Goal: Transaction & Acquisition: Purchase product/service

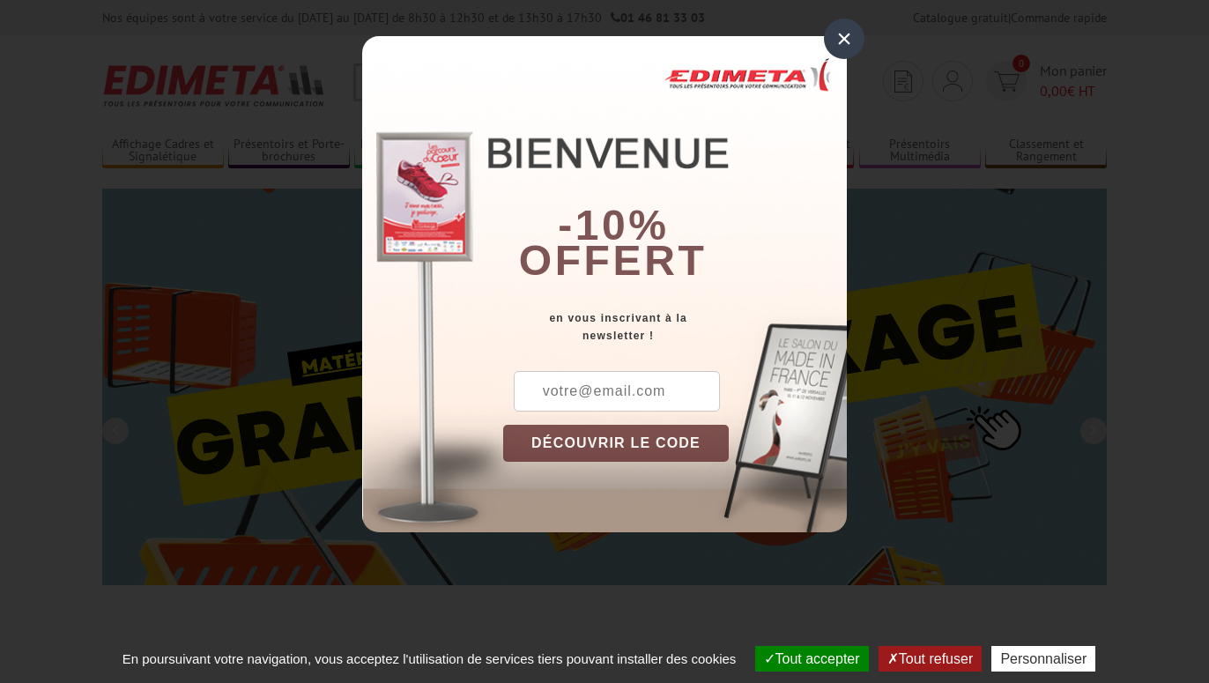
click at [599, 392] on input "text" at bounding box center [617, 391] width 206 height 41
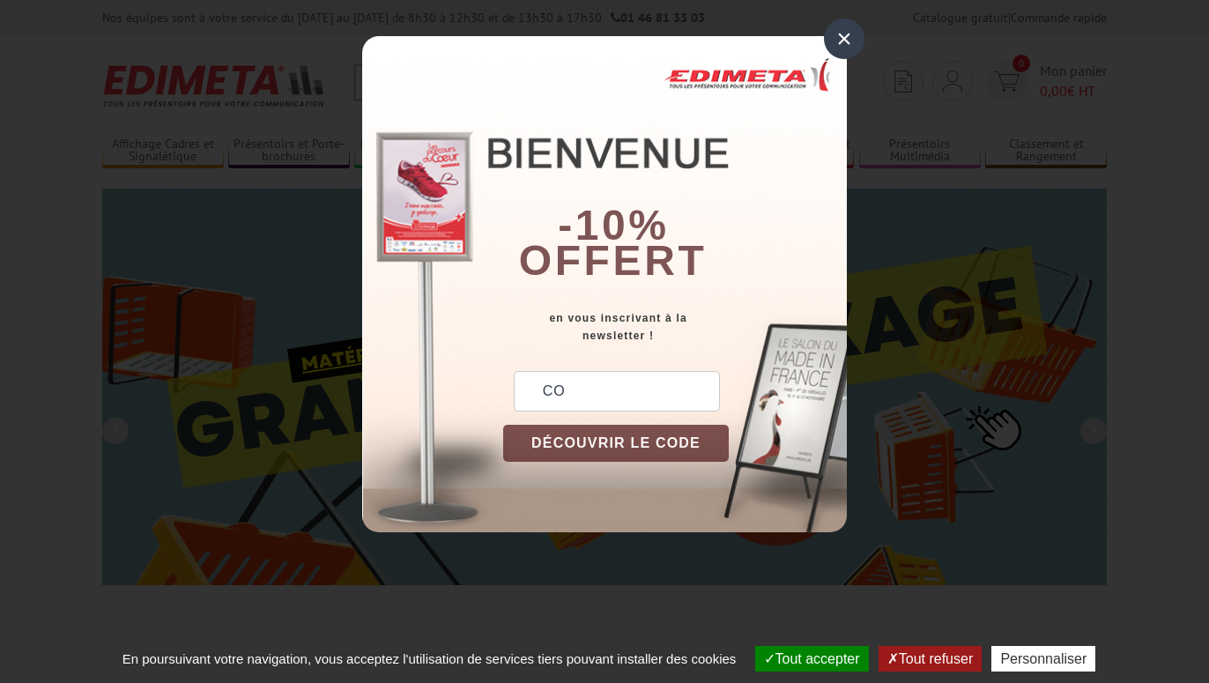
type input "C"
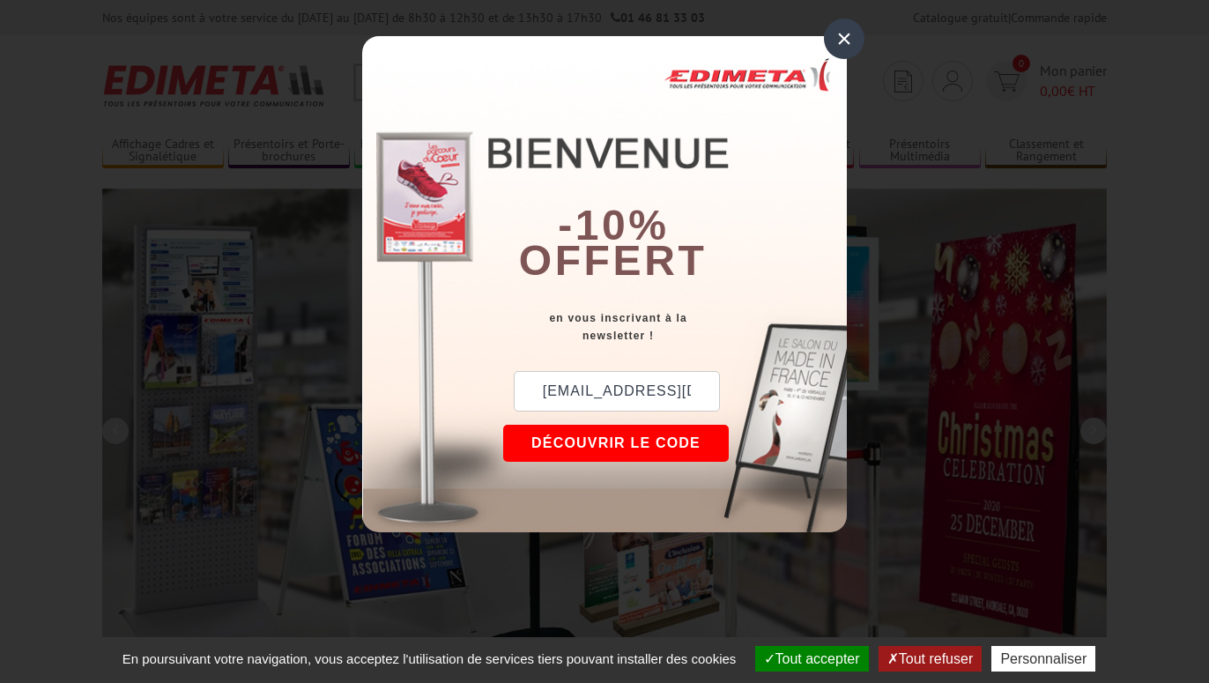
type input "compta@jdacalis.fr"
click at [644, 441] on button "DÉCOUVRIR LE CODE" at bounding box center [616, 443] width 226 height 37
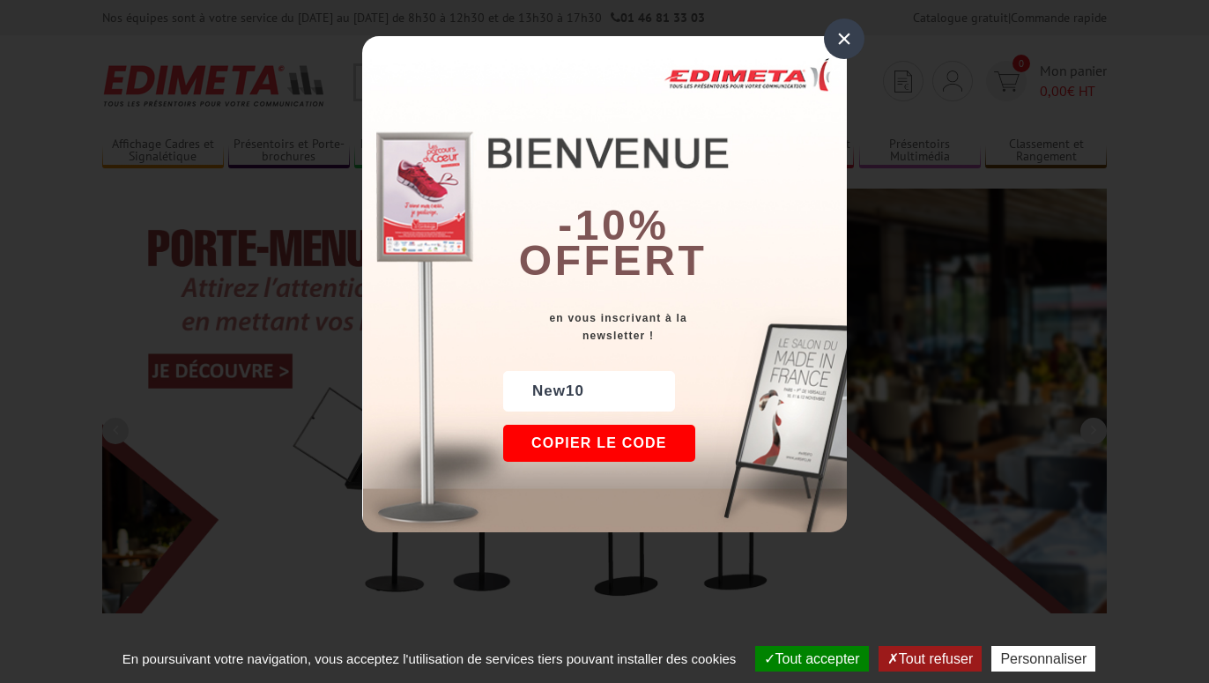
click at [589, 438] on button "Copier le code" at bounding box center [599, 443] width 192 height 37
click at [589, 438] on button "Continuer sur edimeta.fr" at bounding box center [664, 443] width 322 height 37
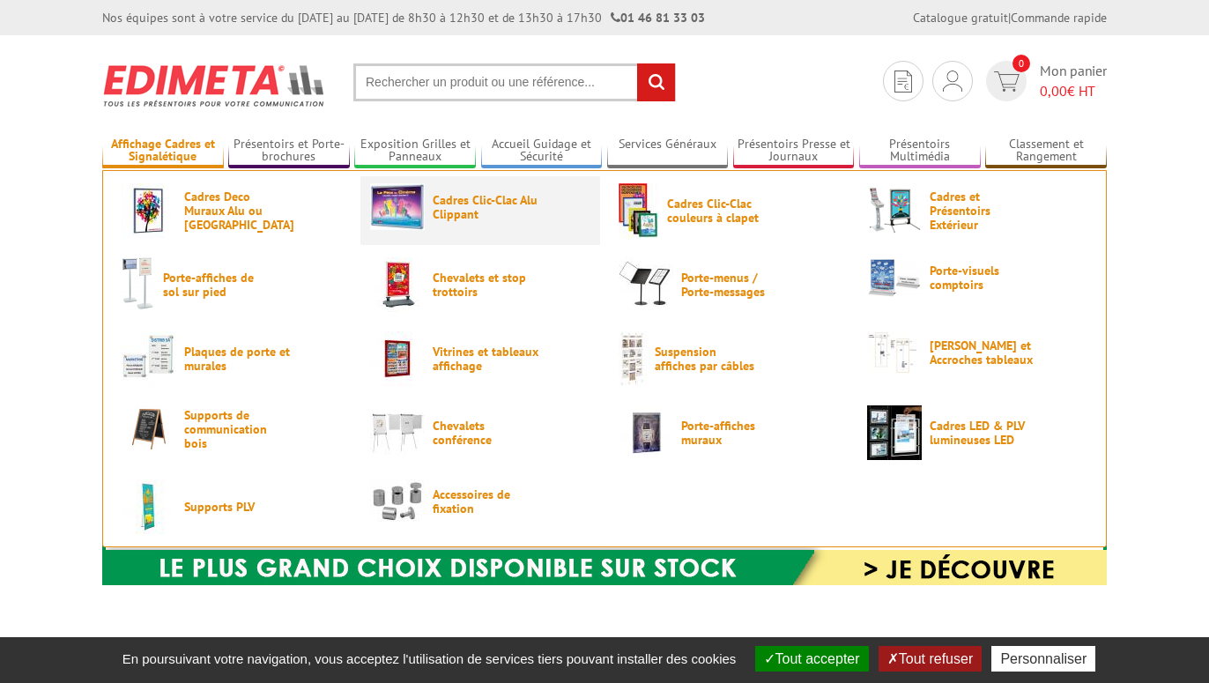
click at [441, 201] on span "Cadres Clic-Clac Alu Clippant" at bounding box center [486, 207] width 106 height 28
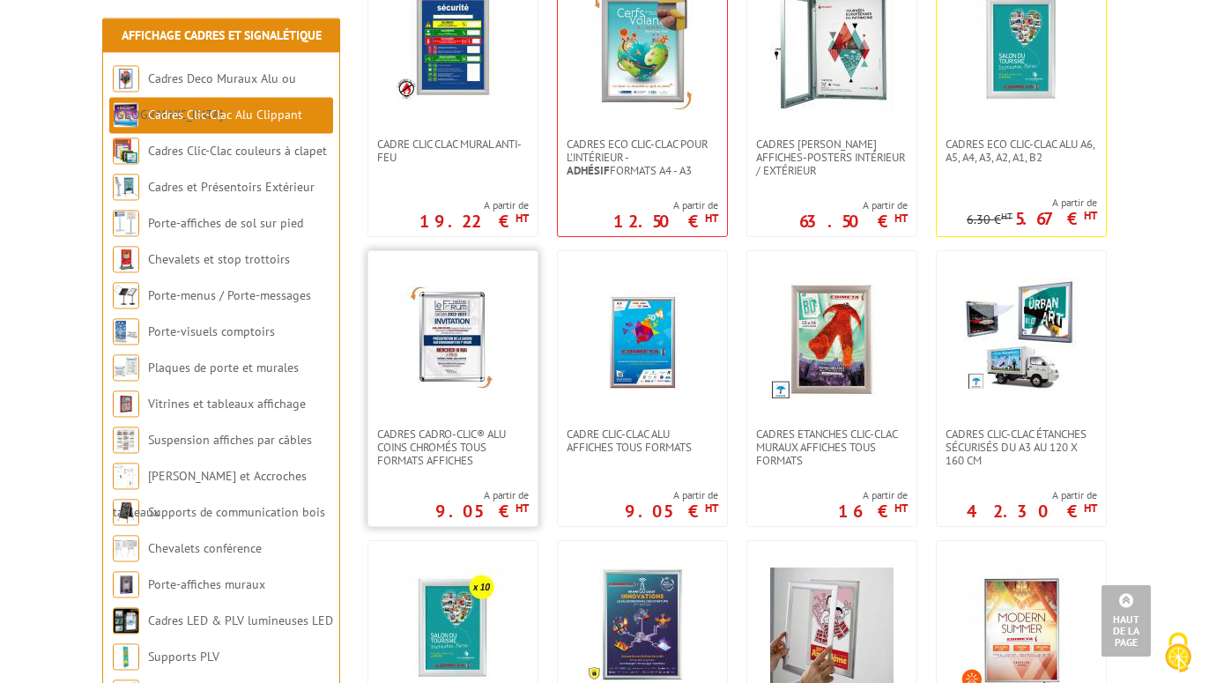
scroll to position [449, 0]
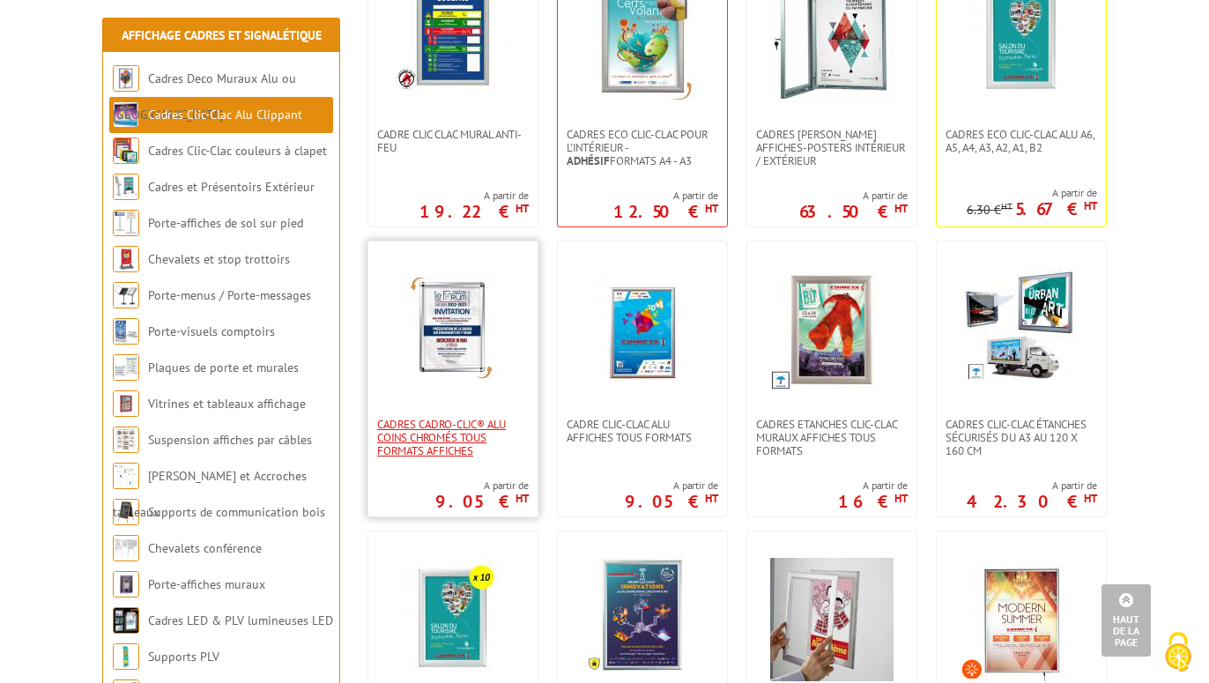
click at [429, 426] on span "Cadres Cadro-Clic® Alu coins chromés tous formats affiches" at bounding box center [453, 438] width 152 height 40
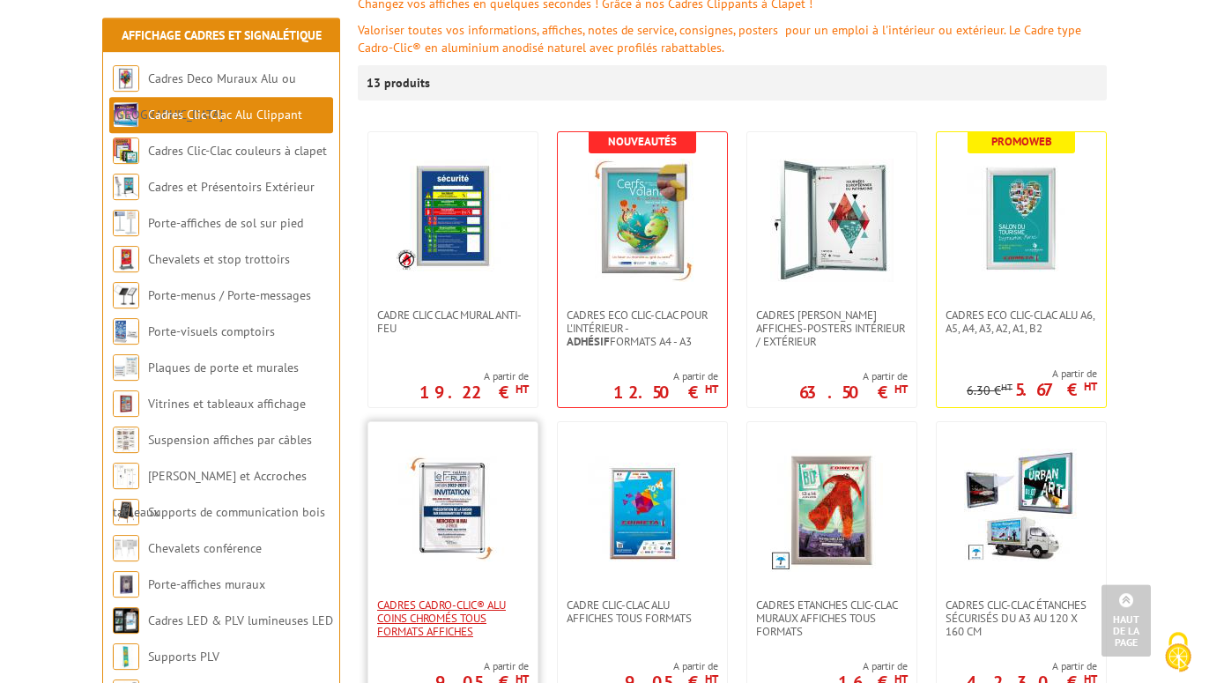
scroll to position [180, 0]
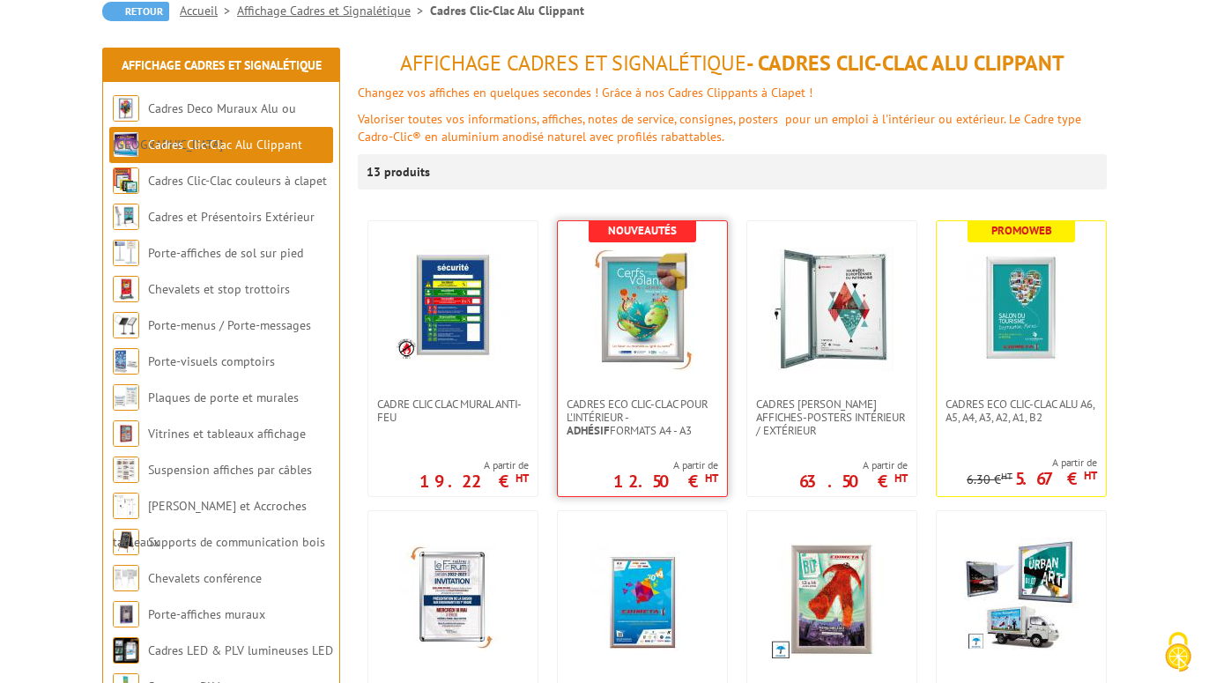
click at [637, 347] on img at bounding box center [642, 309] width 123 height 123
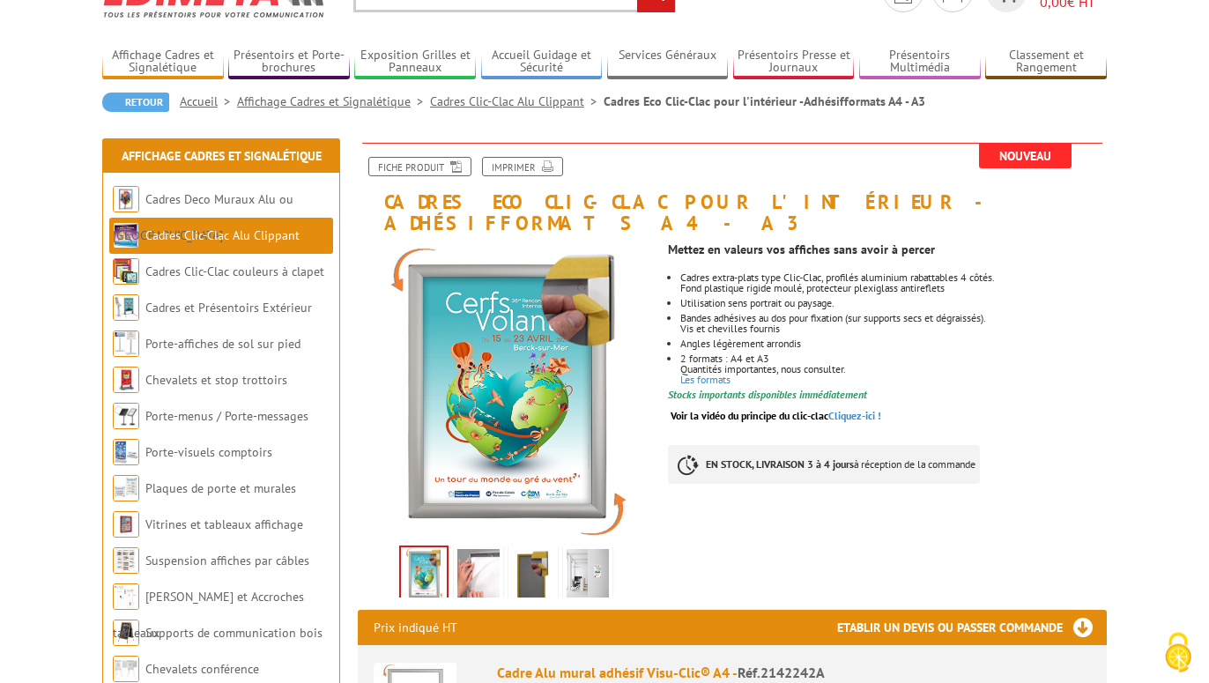
scroll to position [90, 0]
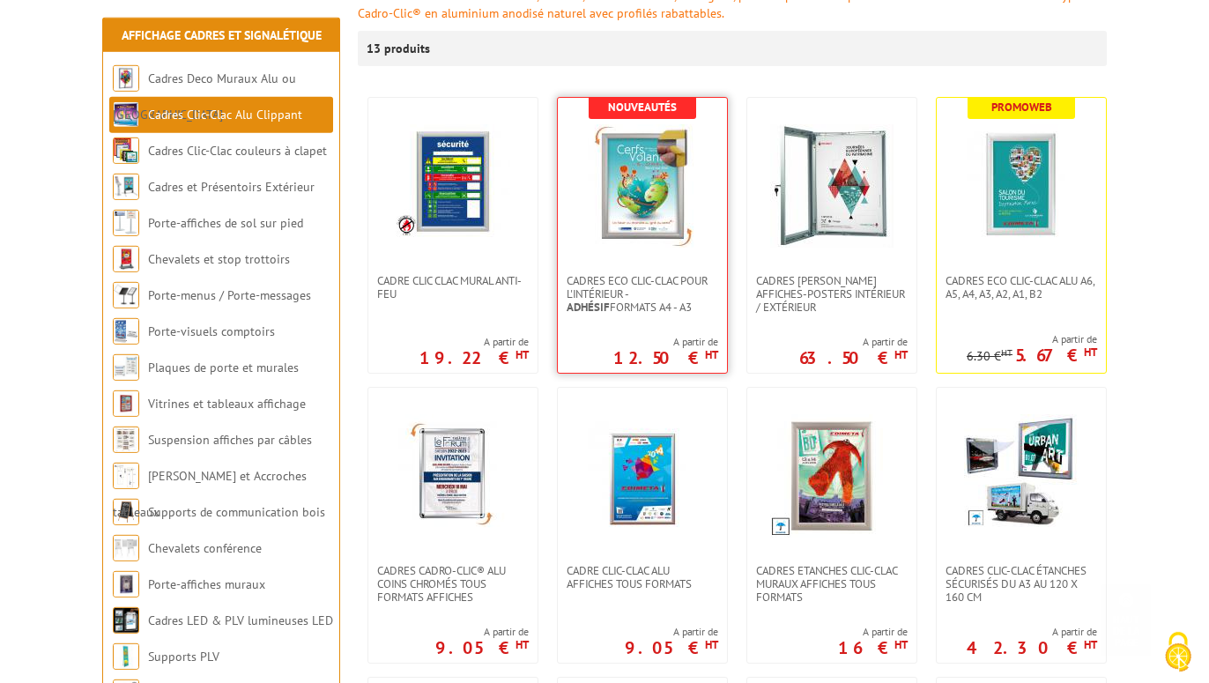
scroll to position [359, 0]
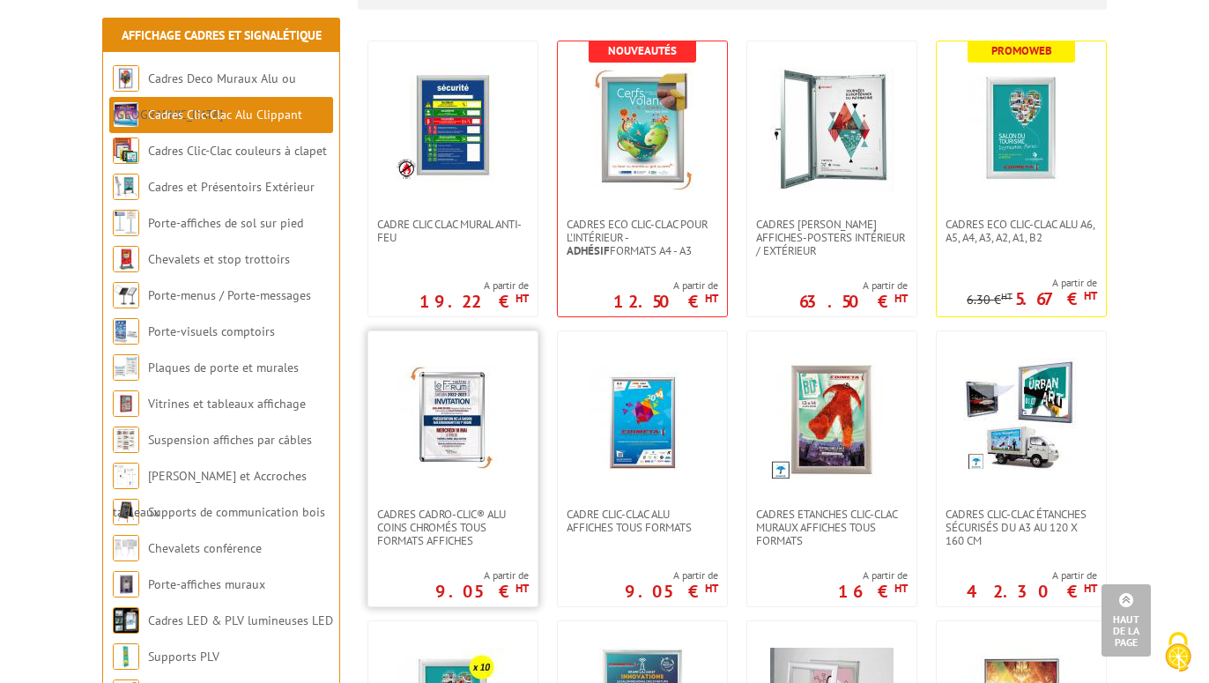
click at [479, 431] on img at bounding box center [452, 419] width 123 height 123
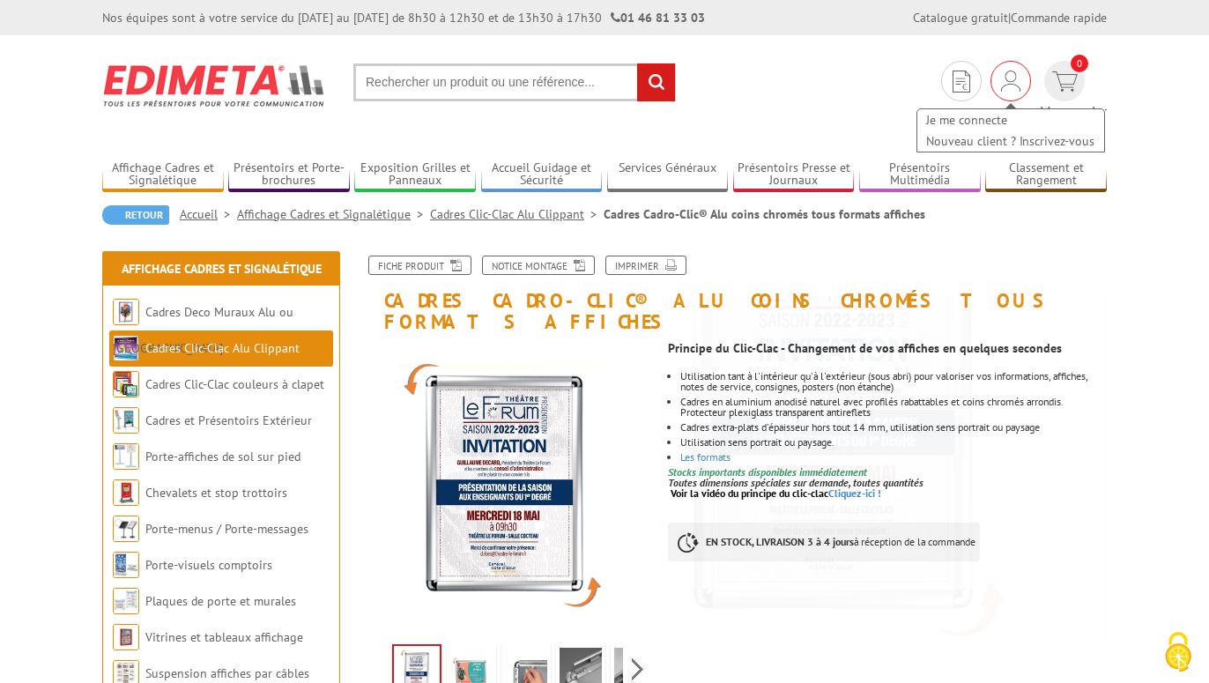
click at [1001, 79] on img at bounding box center [1010, 80] width 19 height 21
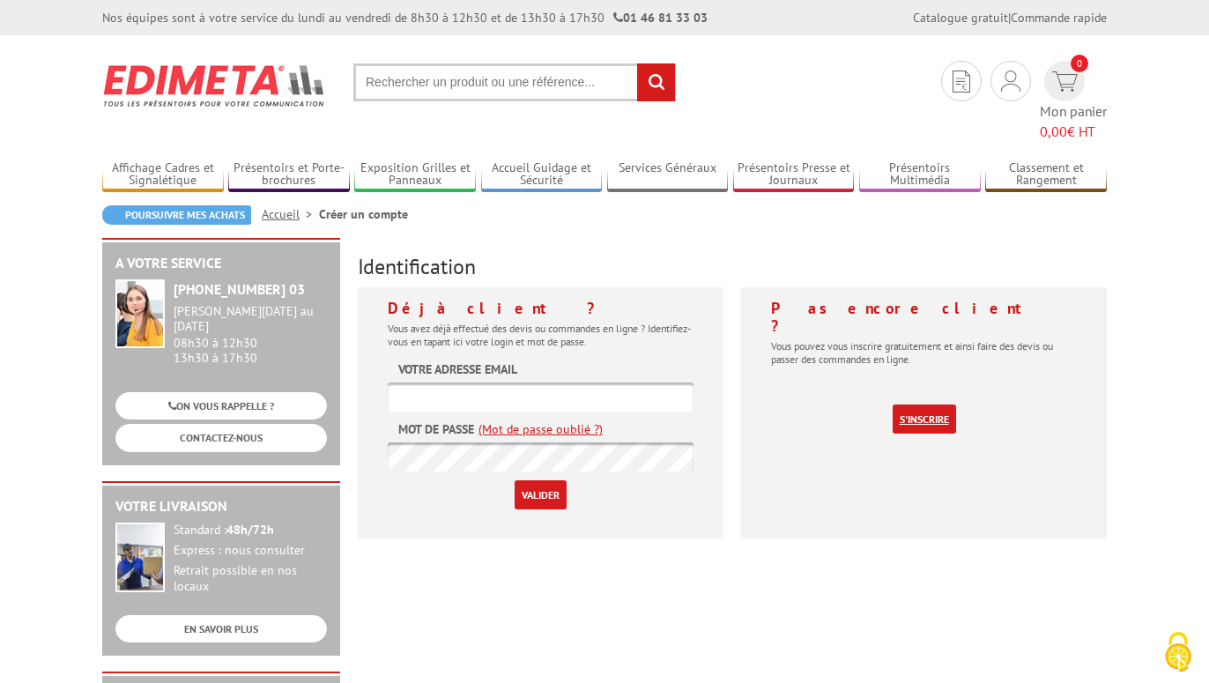
click at [909, 404] on link "S'inscrire" at bounding box center [923, 418] width 63 height 29
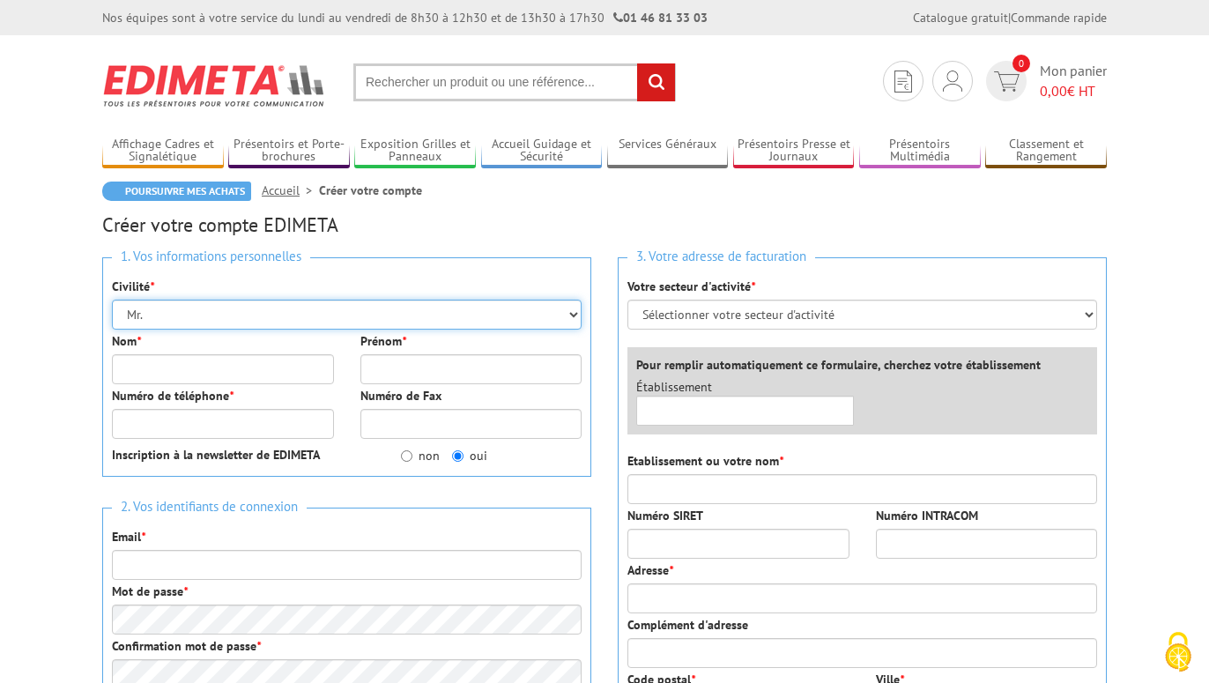
click at [112, 300] on select "Mr. Mme. Mlle." at bounding box center [347, 315] width 470 height 30
select select "Mme."
click option "Mme." at bounding box center [0, 0] width 0 height 0
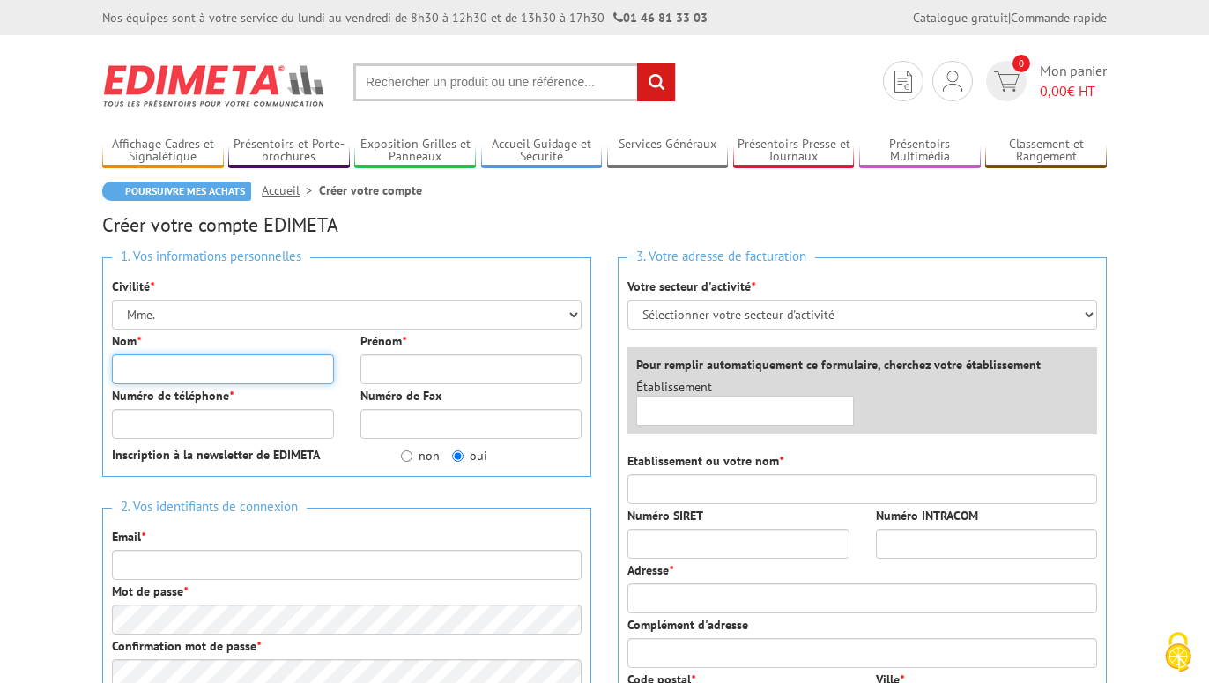
click at [157, 376] on input "Nom *" at bounding box center [223, 369] width 222 height 30
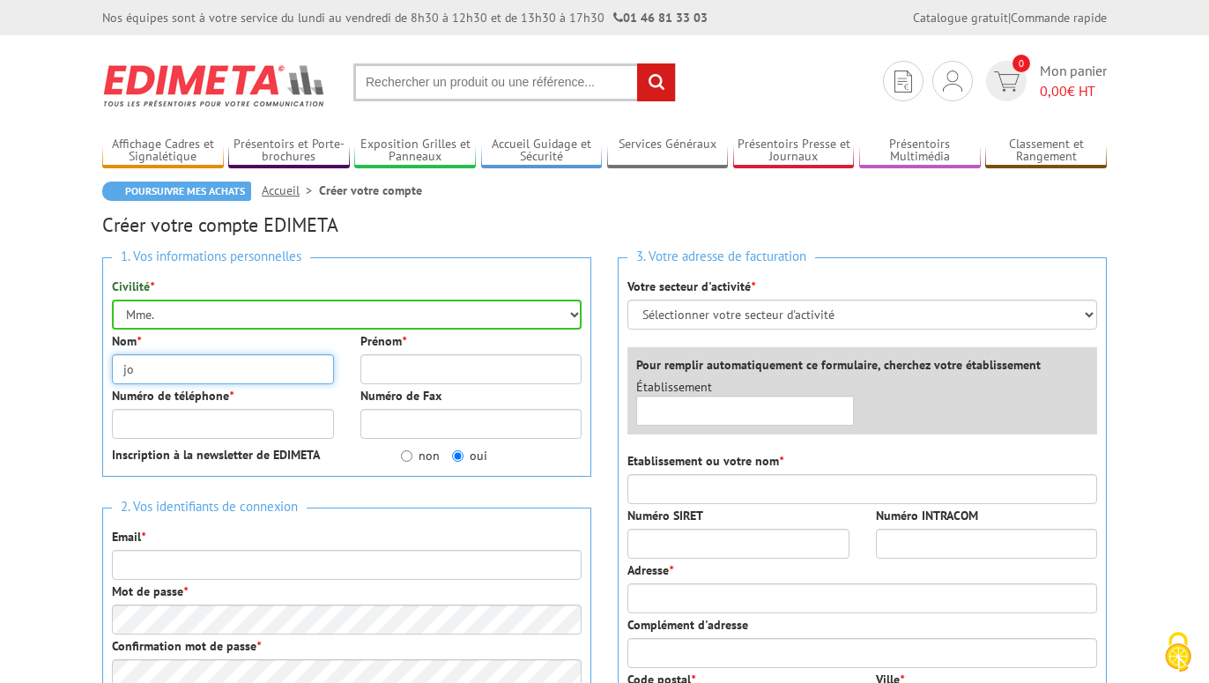
type input "j"
type input "JOUFFRE"
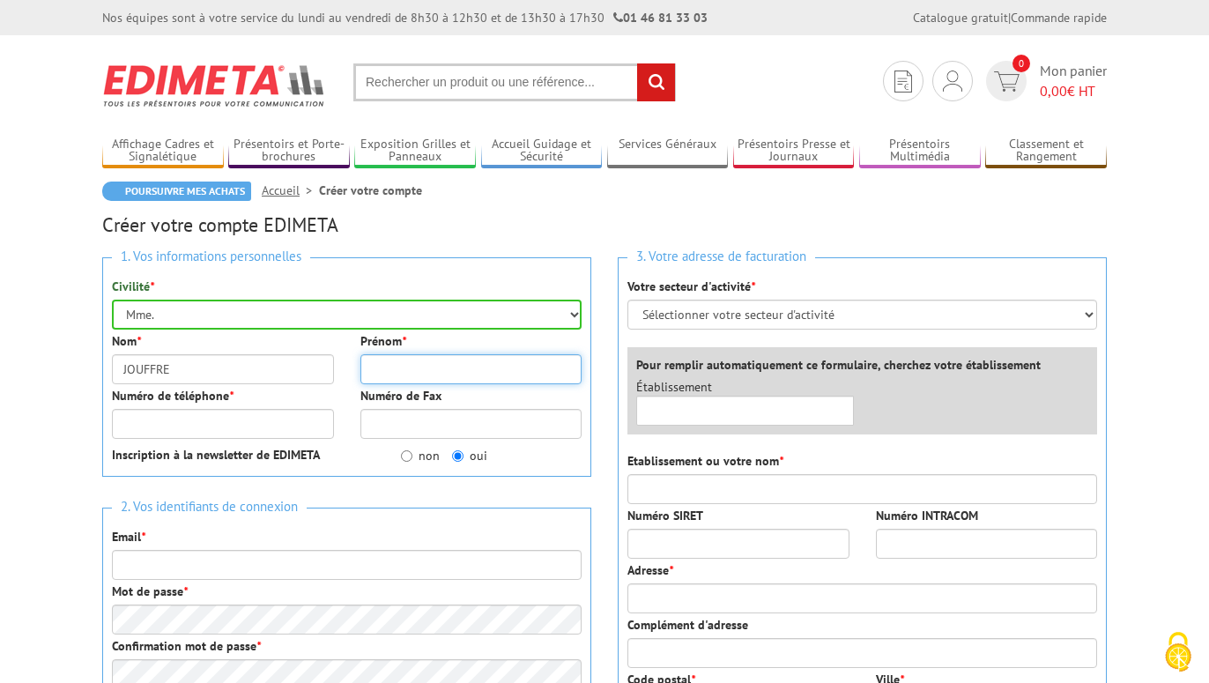
click at [424, 361] on input "Prénom *" at bounding box center [471, 369] width 222 height 30
type input "CHRISTELLE"
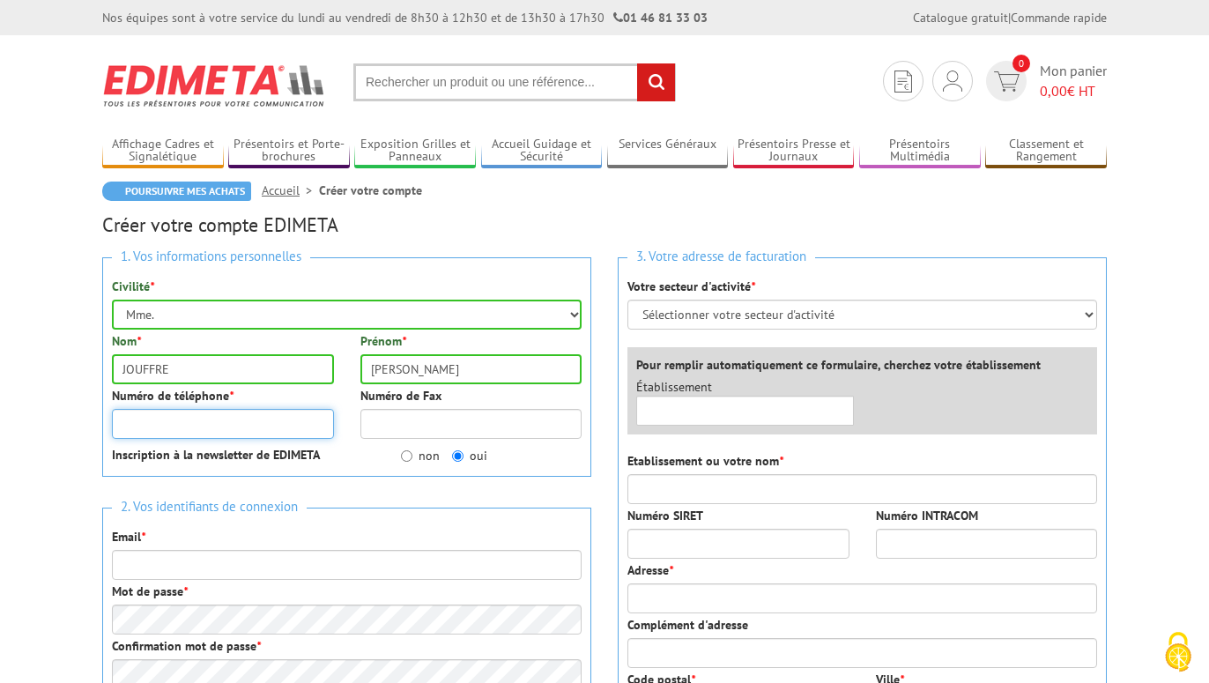
click at [261, 416] on input "Numéro de téléphone *" at bounding box center [223, 424] width 222 height 30
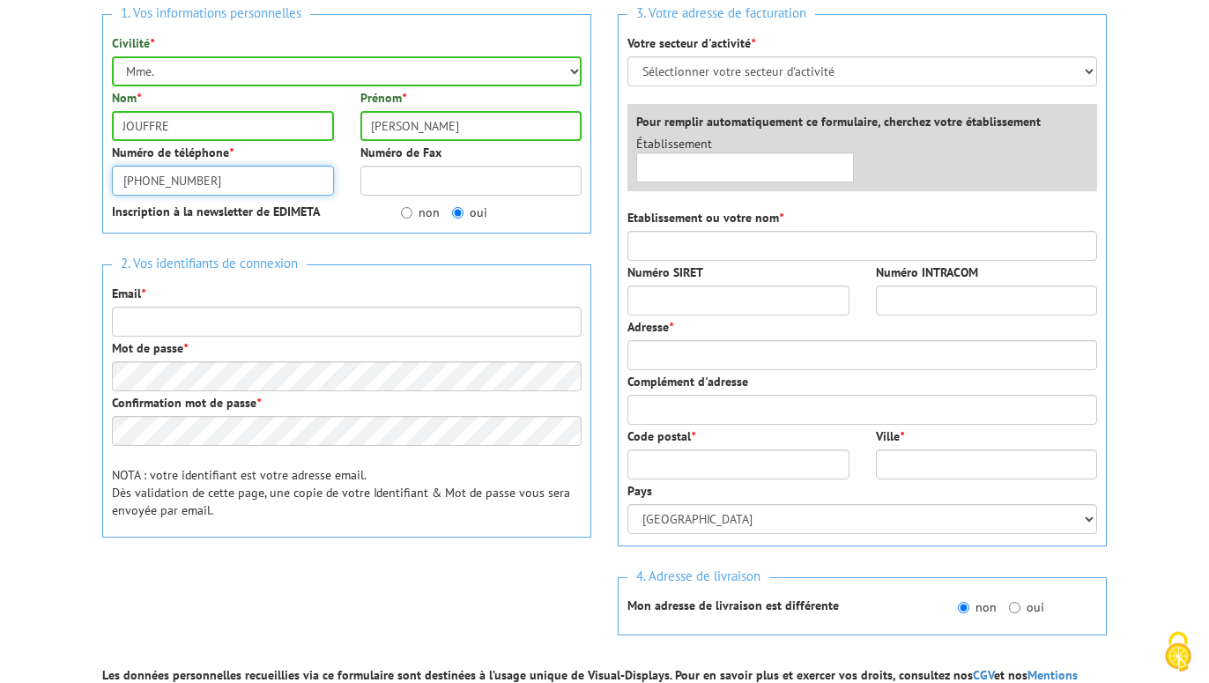
scroll to position [270, 0]
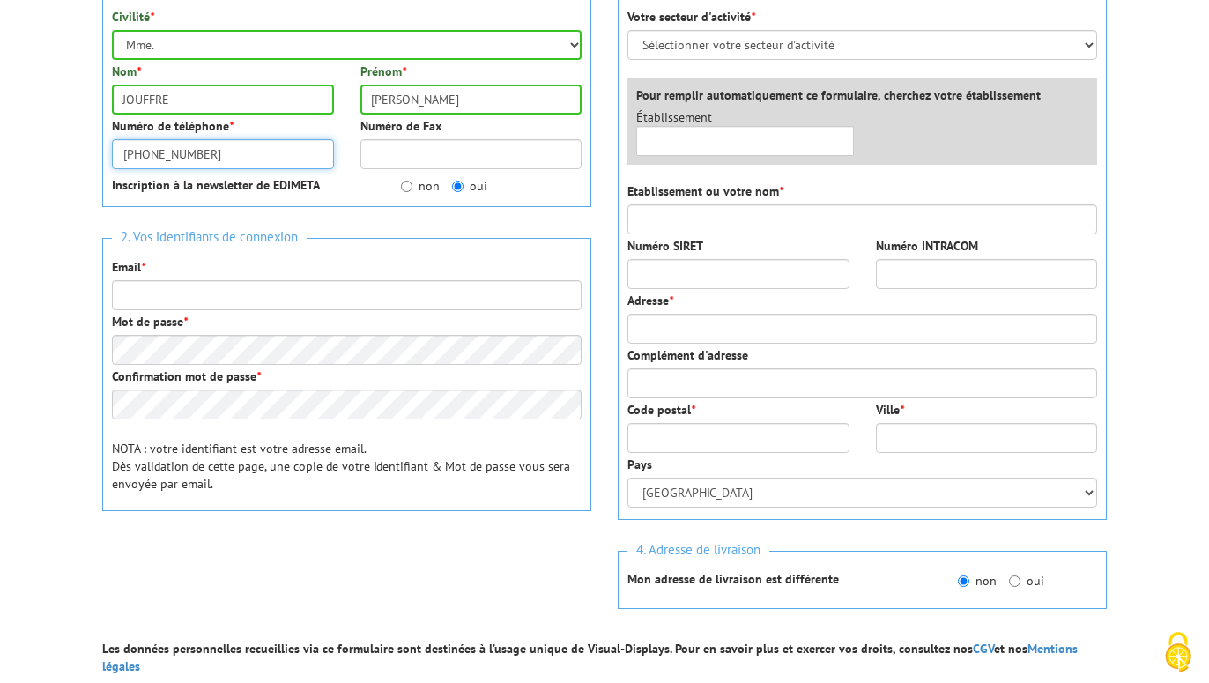
type input "03.21.36.60.62"
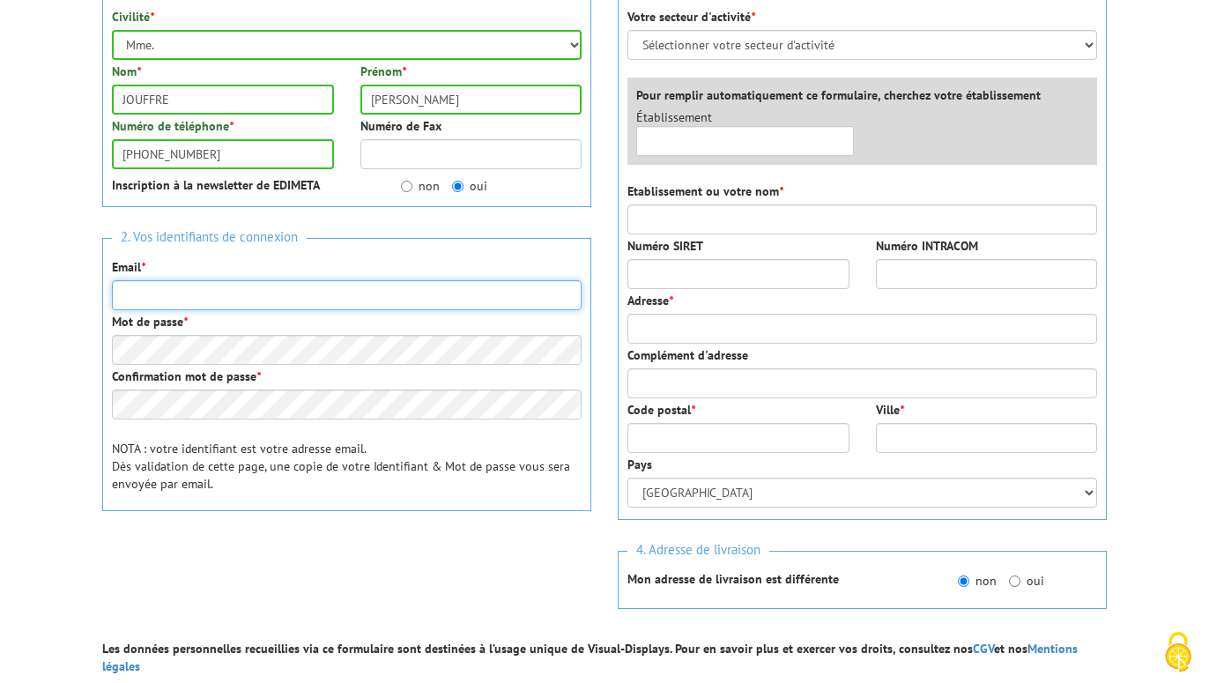
click at [220, 290] on input "Email *" at bounding box center [347, 295] width 470 height 30
type input "C"
type input "[EMAIL_ADDRESS][DOMAIN_NAME]"
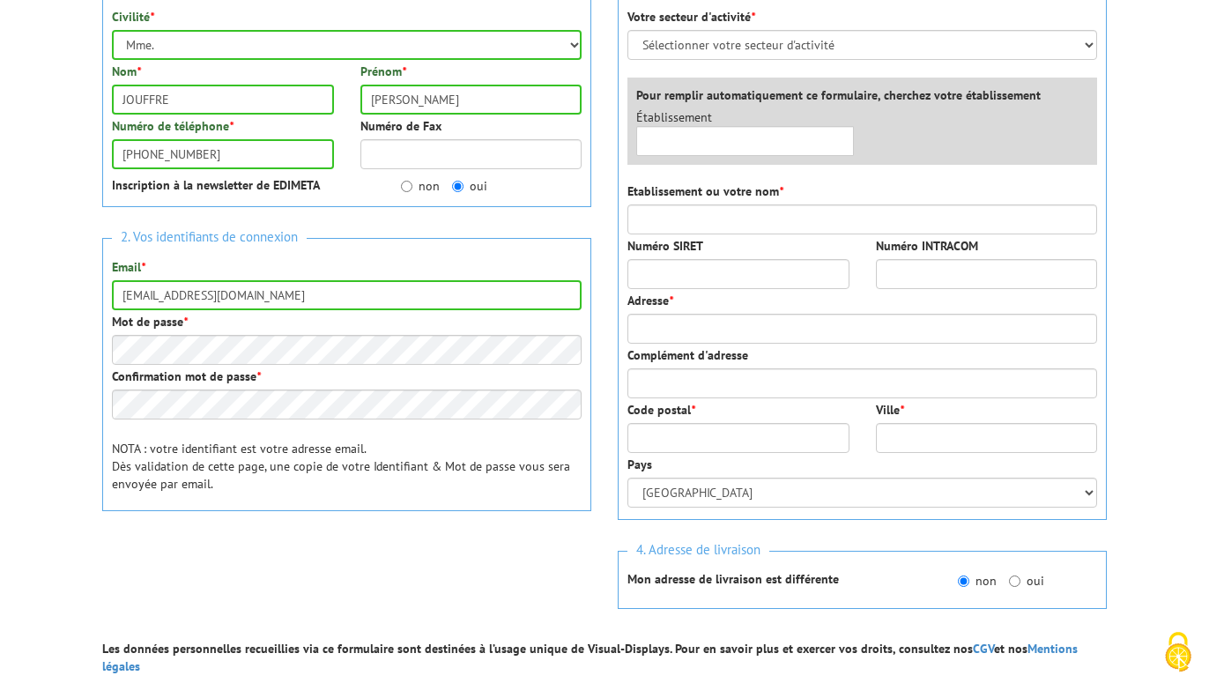
click at [361, 367] on div "2. Vos identifiants de connexion Email * compta@jdacalais.fr Mot de passe * Con…" at bounding box center [346, 374] width 489 height 273
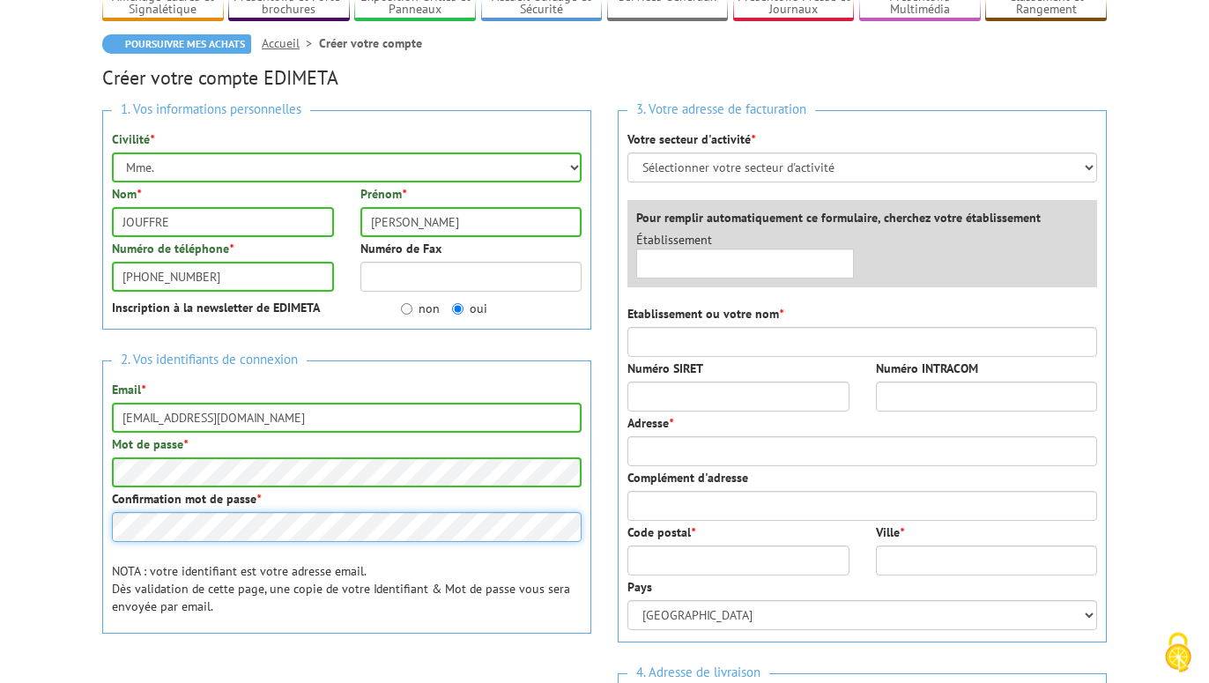
scroll to position [0, 0]
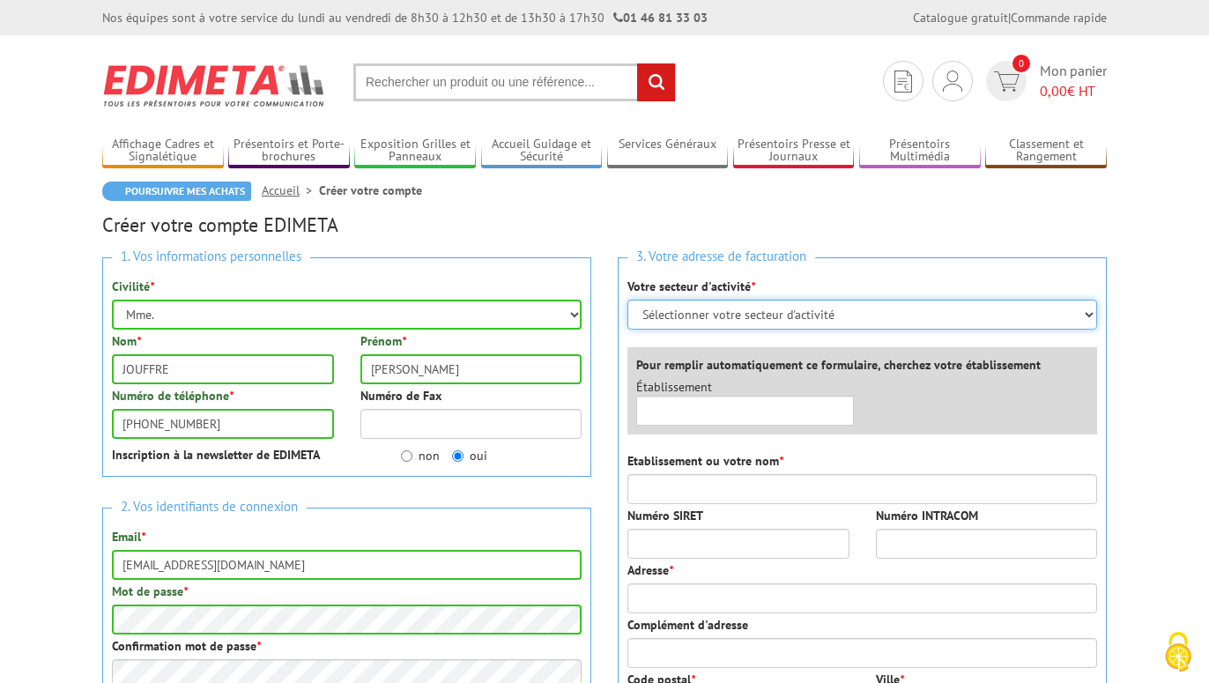
click at [627, 300] on select "Sélectionner votre secteur d'activité Administrations et collectivités Magasins…" at bounding box center [862, 315] width 470 height 30
select select "878"
click option "Entreprises du secteur privé" at bounding box center [0, 0] width 0 height 0
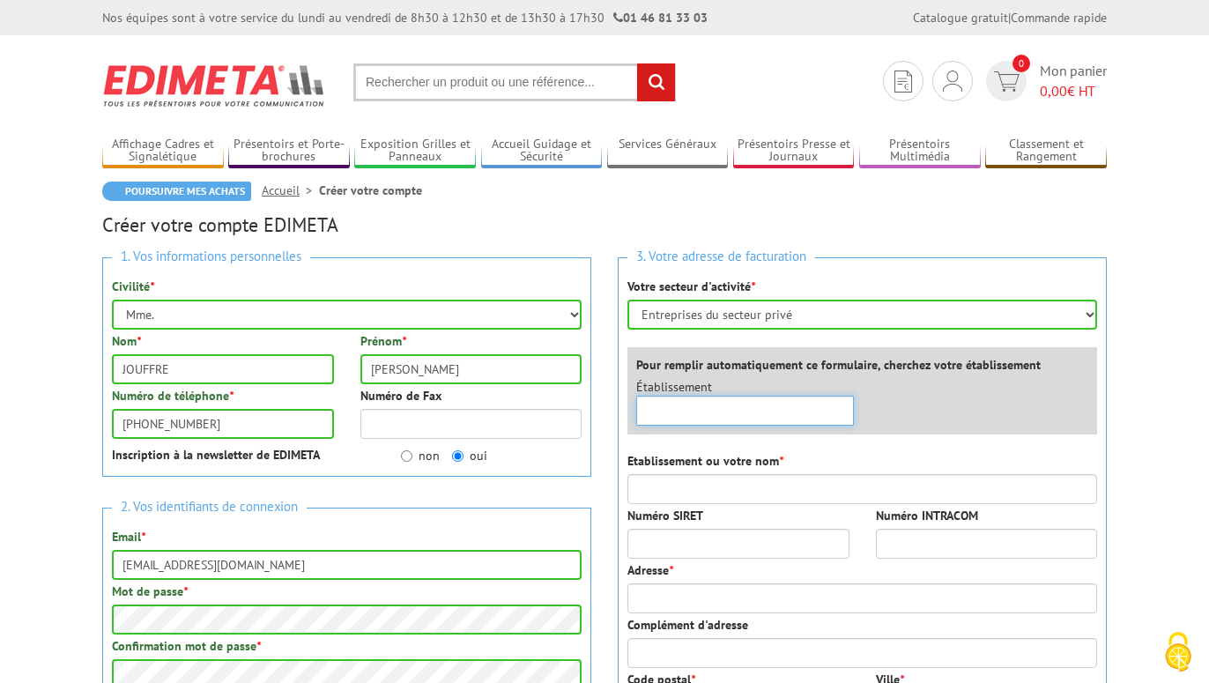
click at [725, 410] on input "text" at bounding box center [745, 411] width 218 height 30
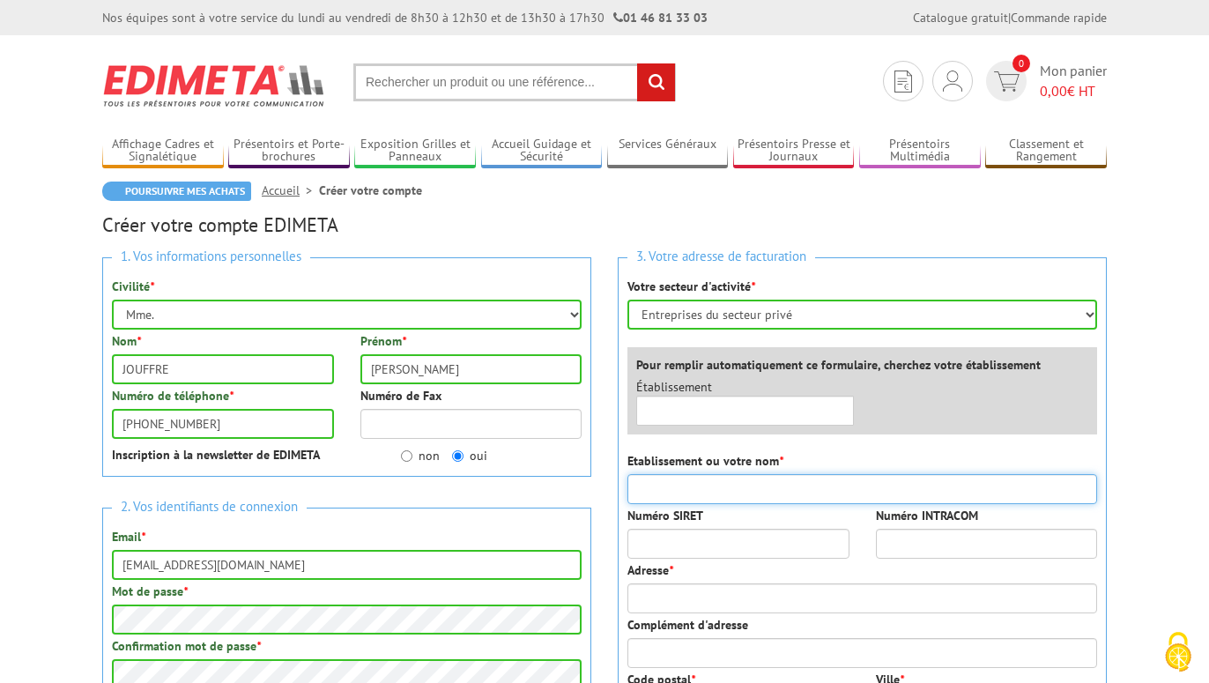
click at [722, 487] on input "Etablissement ou votre nom *" at bounding box center [862, 489] width 470 height 30
type input "a"
type input "ASSOCIATION D'ENSEIGNEMENT"
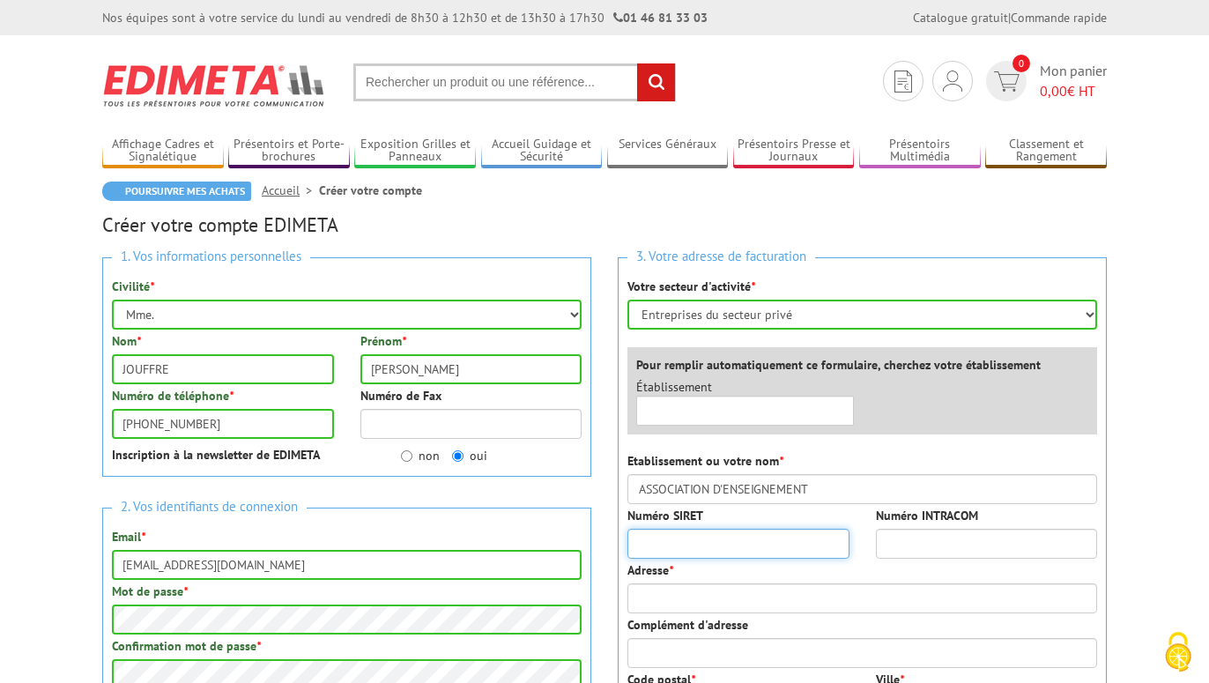
click at [705, 534] on input "Numéro SIRET" at bounding box center [738, 544] width 222 height 30
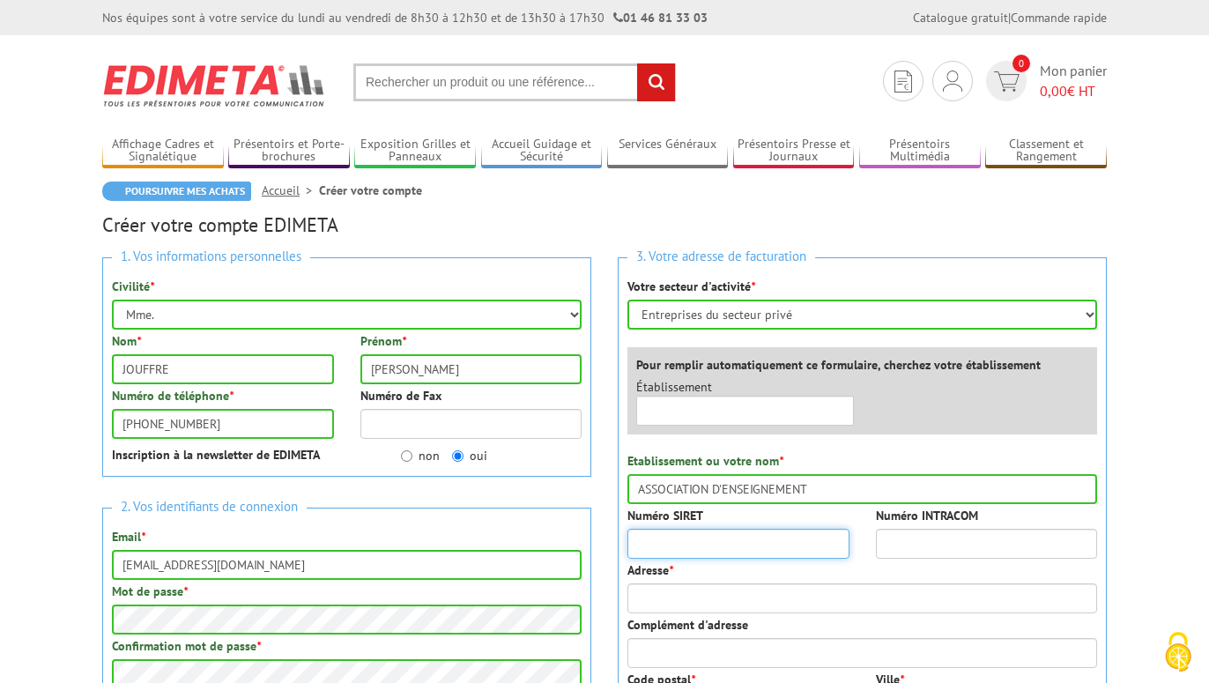
paste input "78397217700019"
type input "78397217700019"
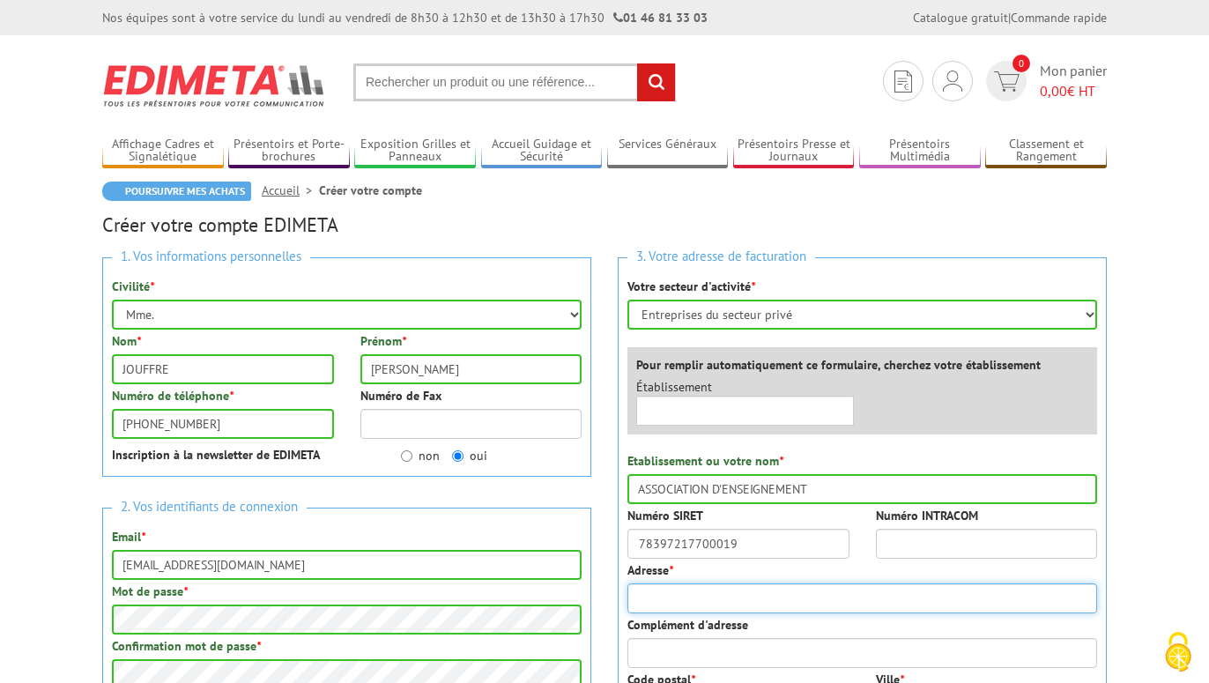
click at [680, 593] on input "Adresse *" at bounding box center [862, 598] width 470 height 30
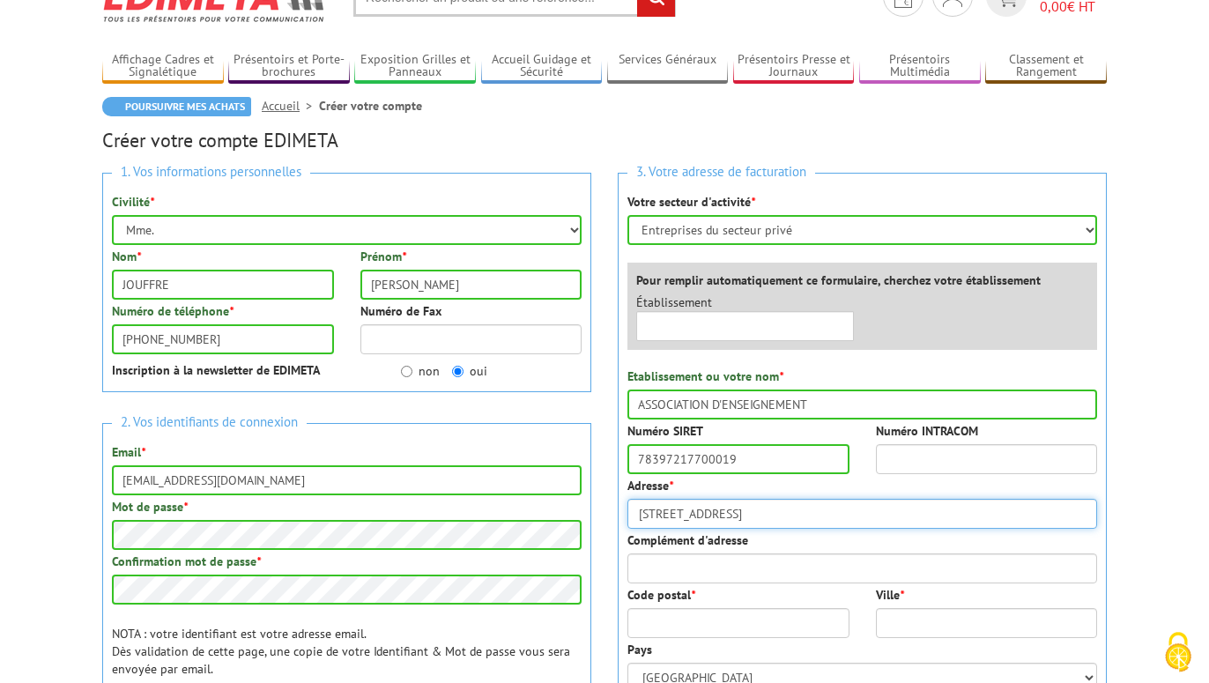
scroll to position [90, 0]
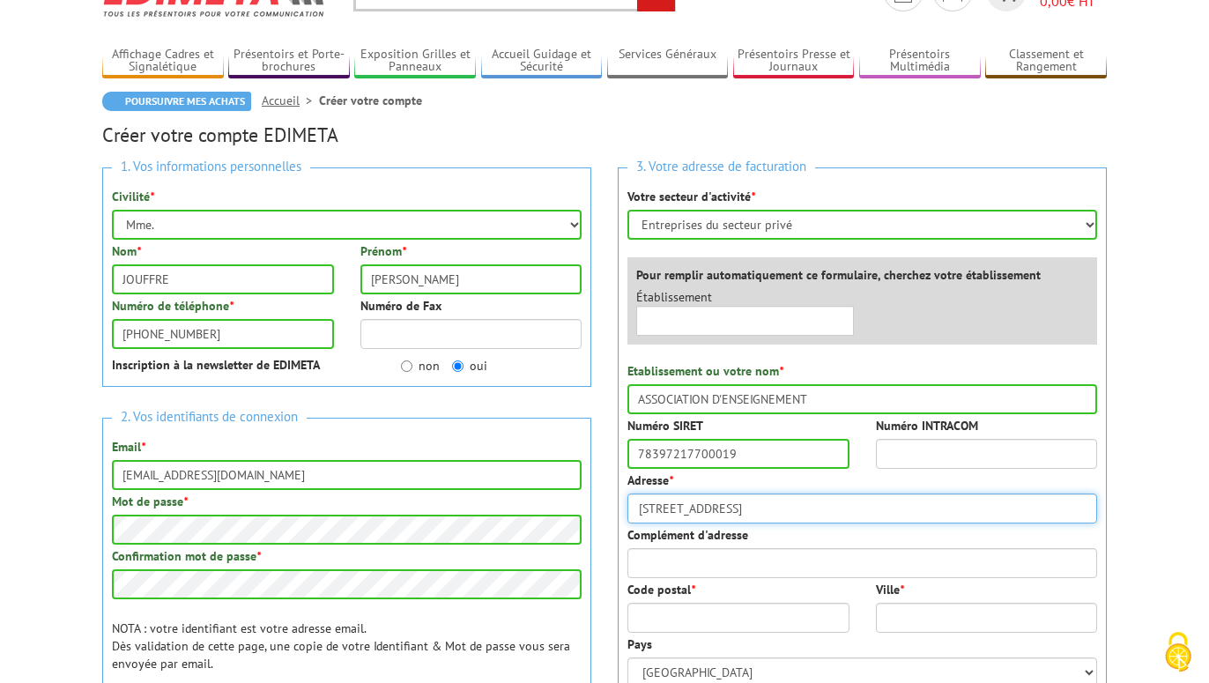
type input "11 RUE CHAMPAILLER"
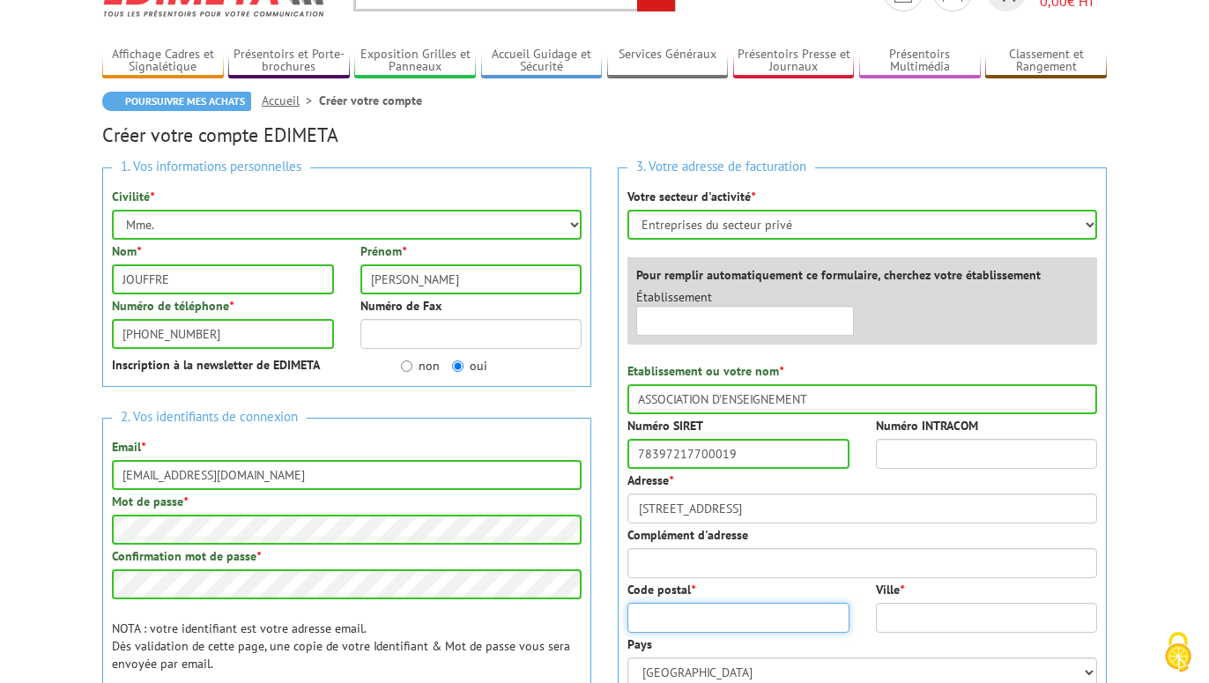
click at [707, 615] on input "Code postal *" at bounding box center [738, 618] width 222 height 30
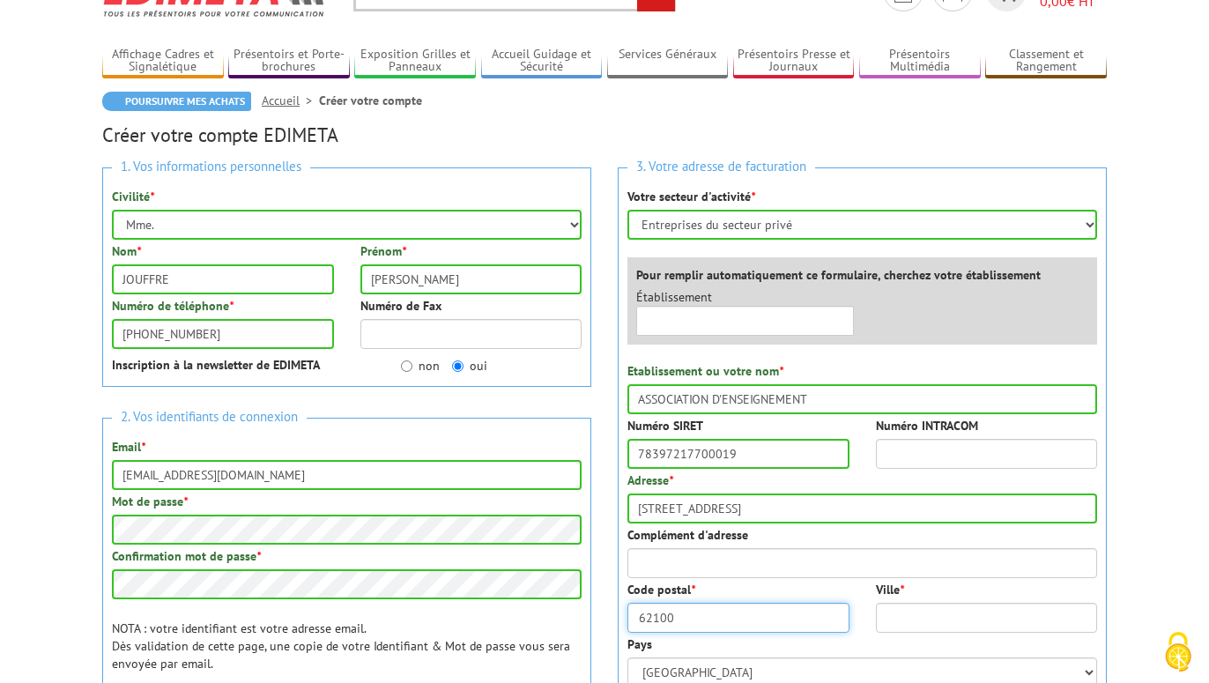
type input "62100"
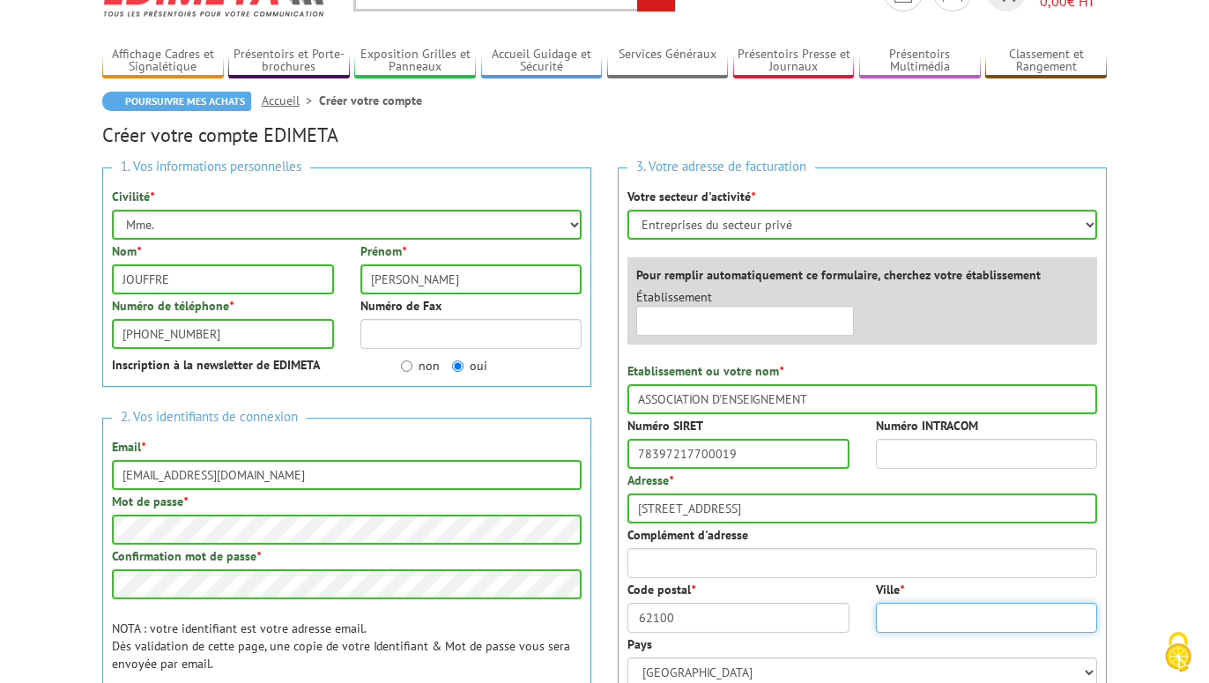
click at [996, 613] on input "Ville *" at bounding box center [987, 618] width 222 height 30
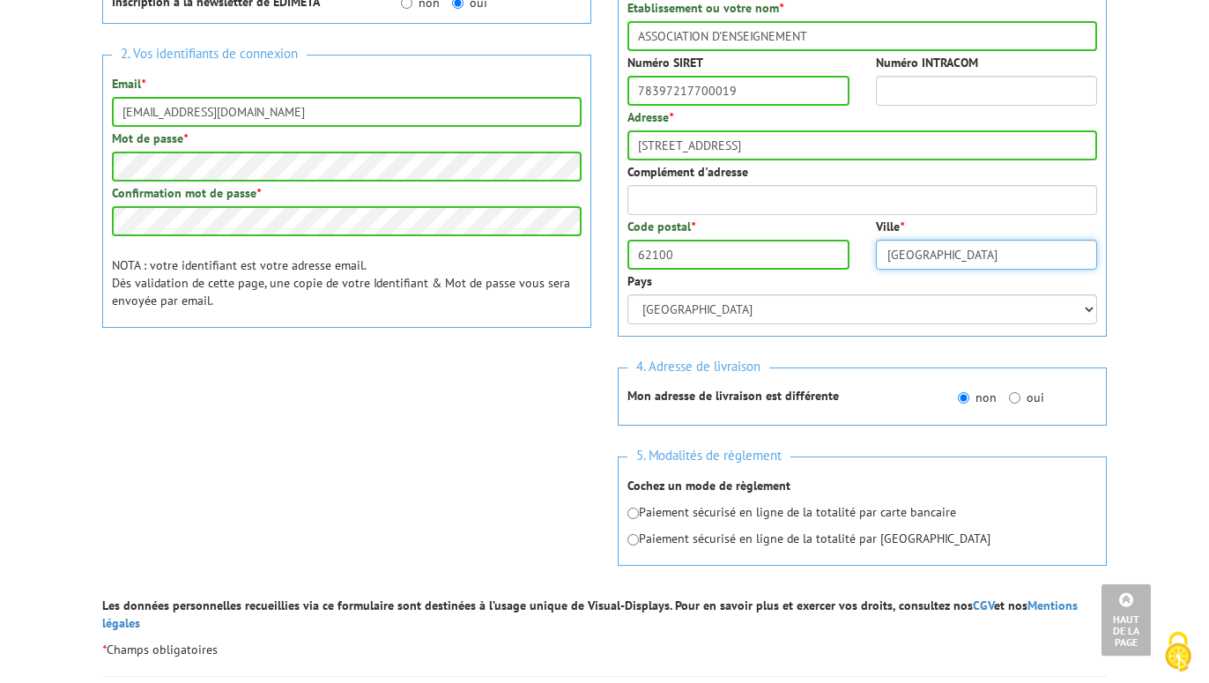
scroll to position [539, 0]
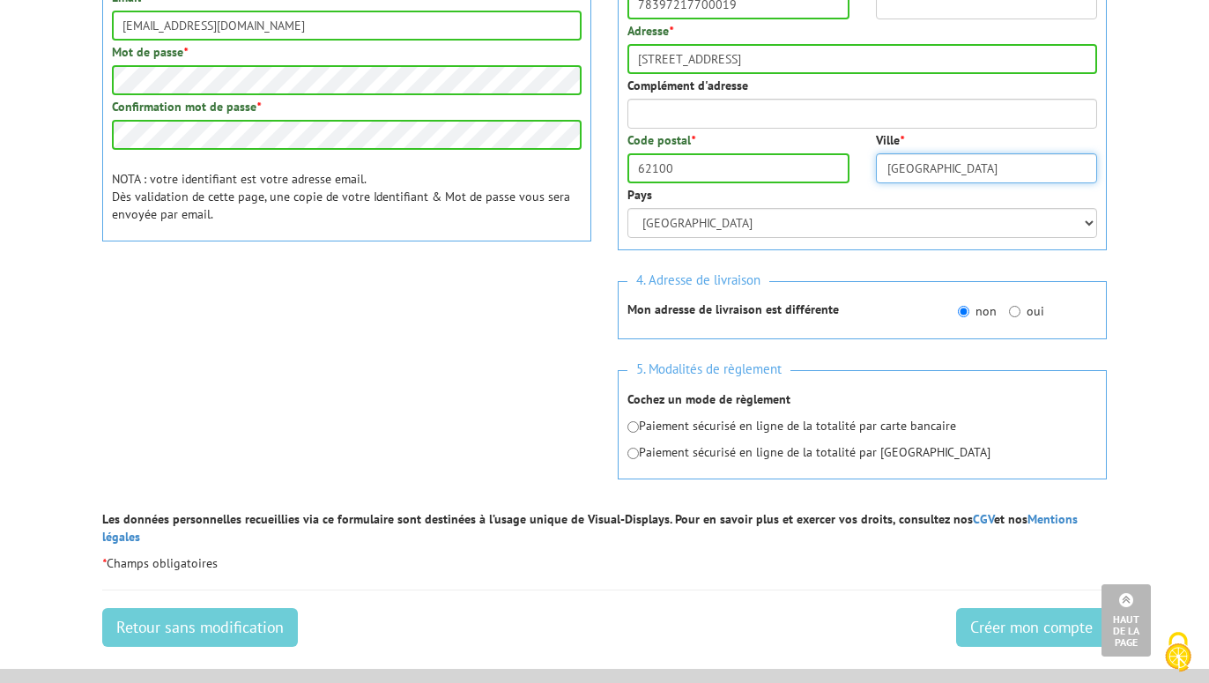
type input "CALAIS"
click at [633, 425] on input "radio" at bounding box center [632, 426] width 11 height 11
radio input "true"
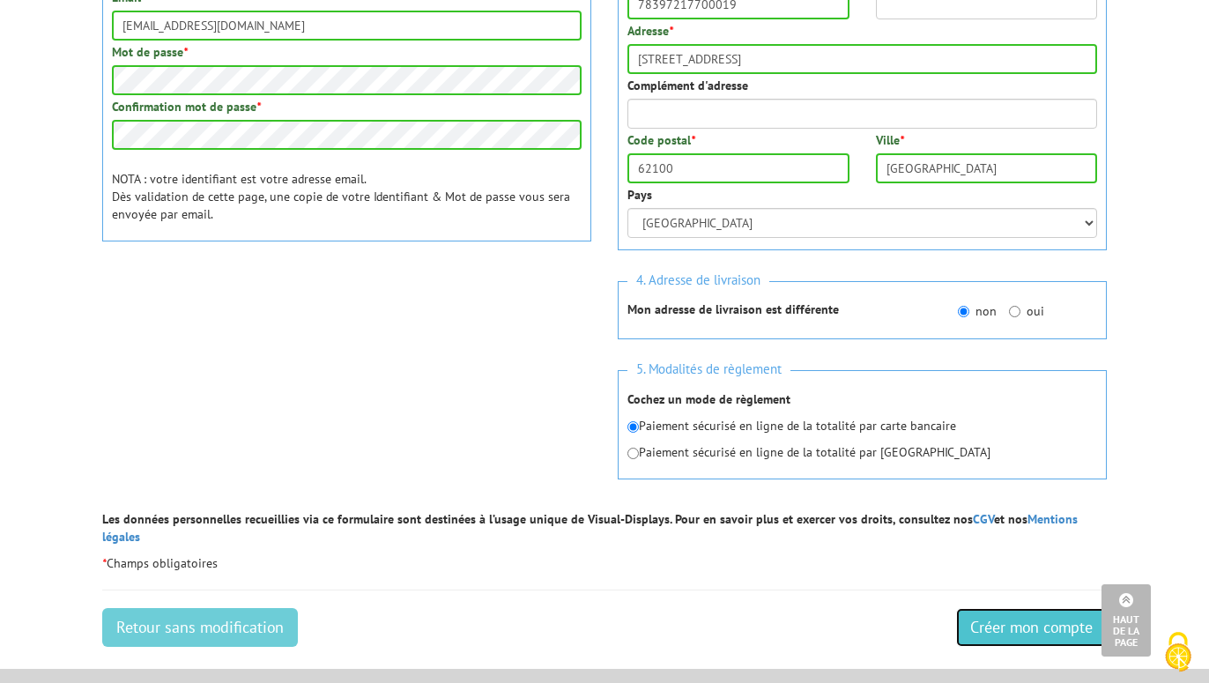
click at [1032, 616] on input "Créer mon compte" at bounding box center [1031, 627] width 151 height 39
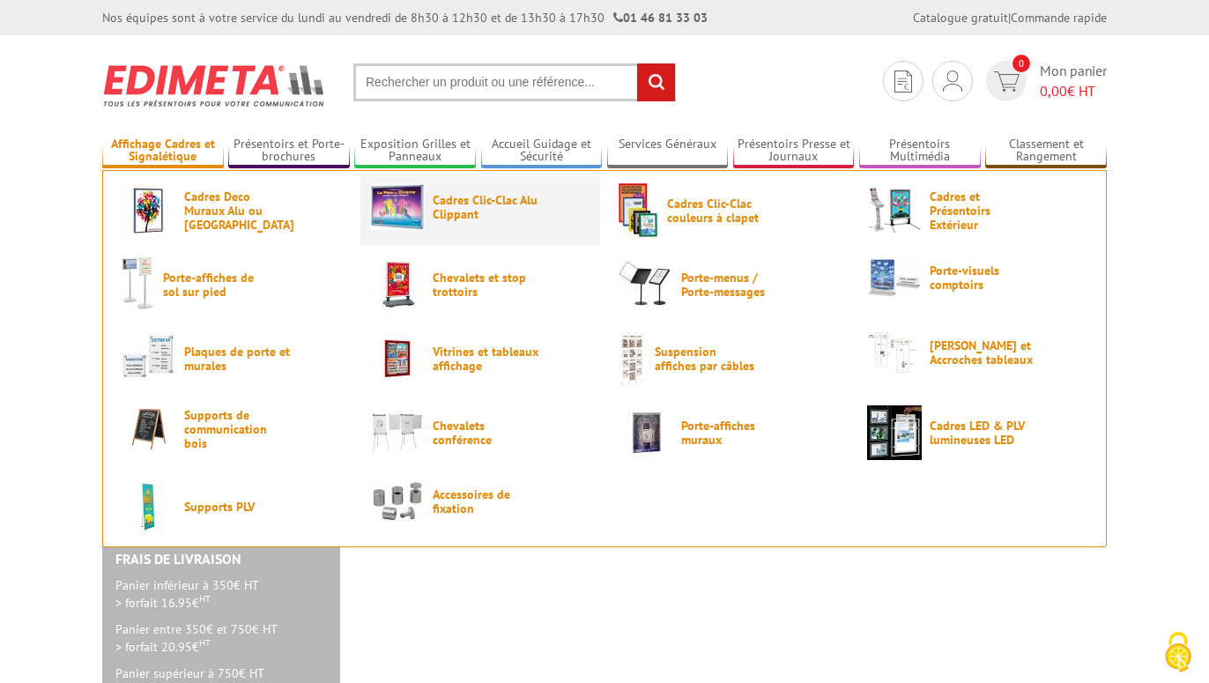
click at [440, 218] on span "Cadres Clic-Clac Alu Clippant" at bounding box center [486, 207] width 106 height 28
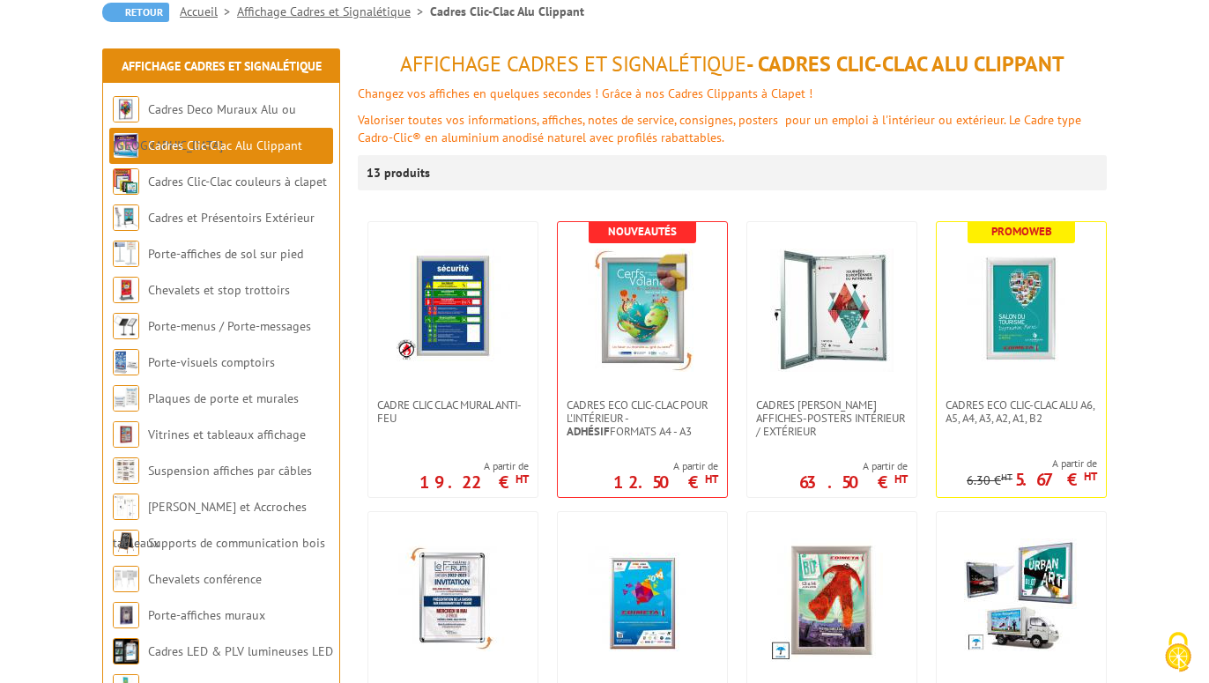
scroll to position [180, 0]
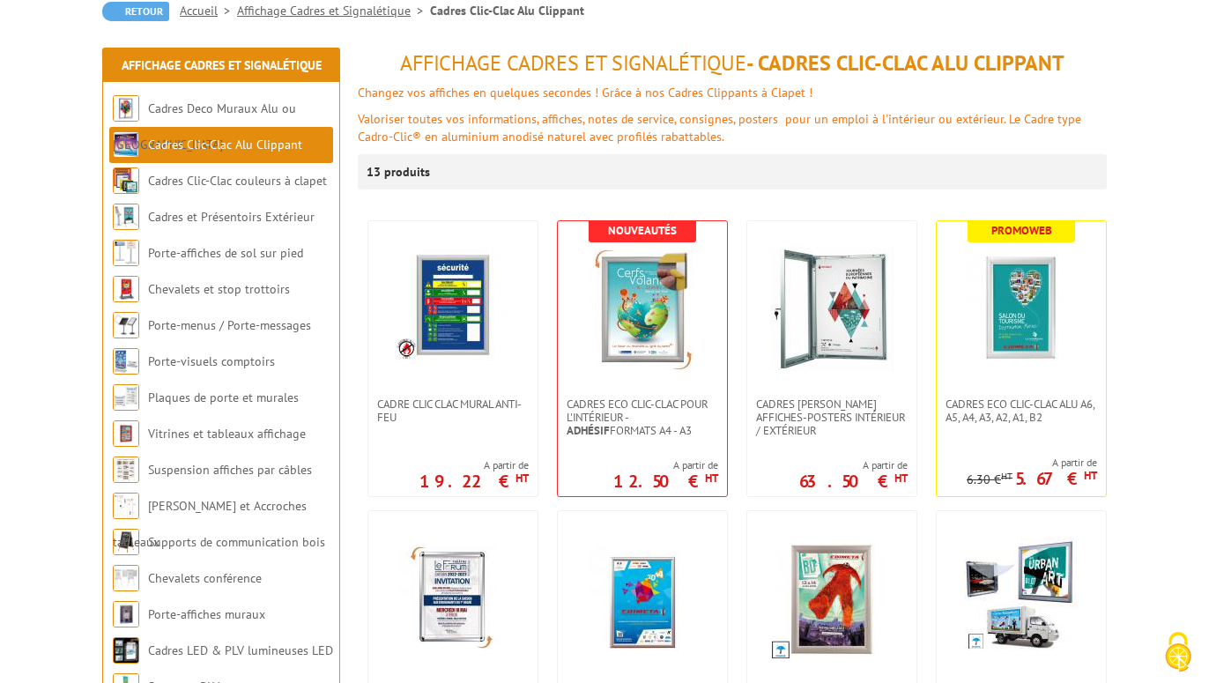
click at [679, 387] on link at bounding box center [642, 309] width 169 height 176
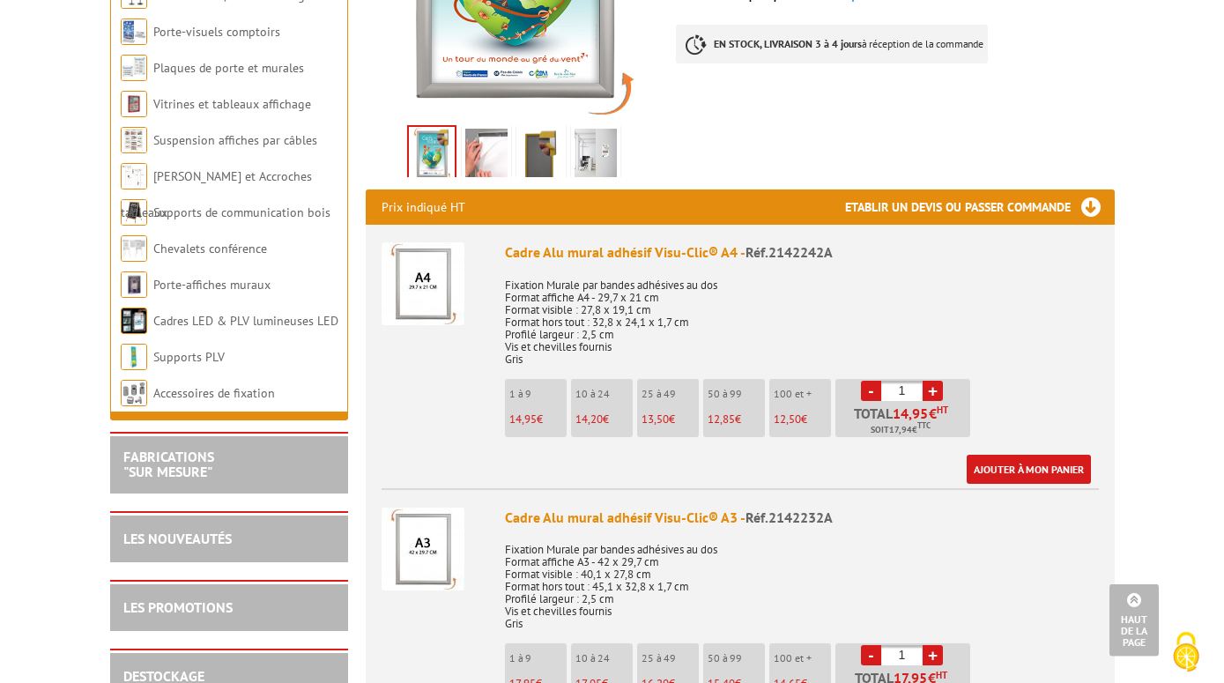
scroll to position [539, 0]
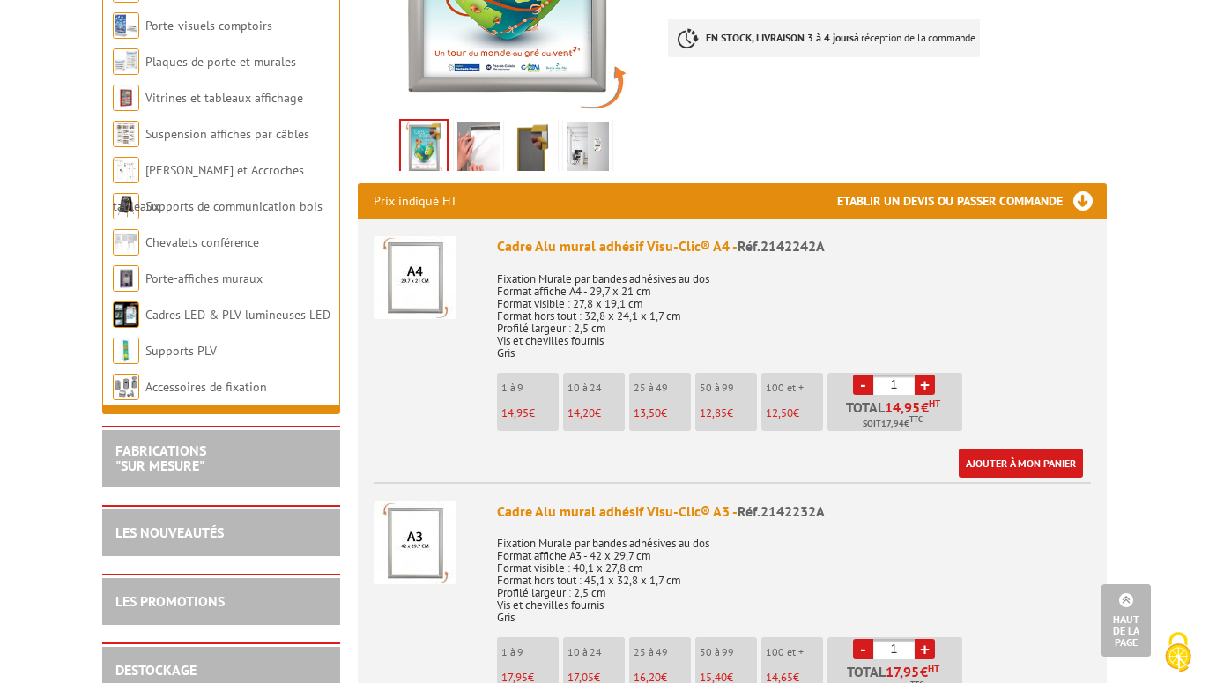
click at [925, 374] on link "+" at bounding box center [925, 384] width 20 height 20
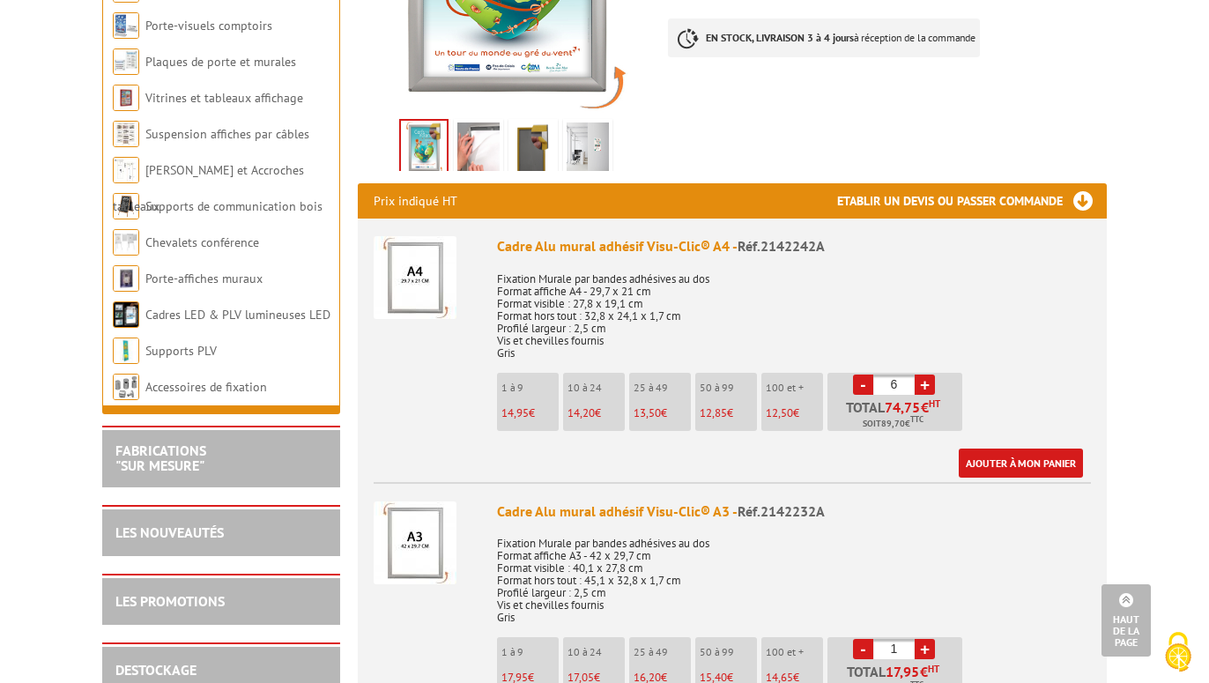
click at [925, 374] on link "+" at bounding box center [925, 384] width 20 height 20
click at [863, 374] on link "-" at bounding box center [863, 384] width 20 height 20
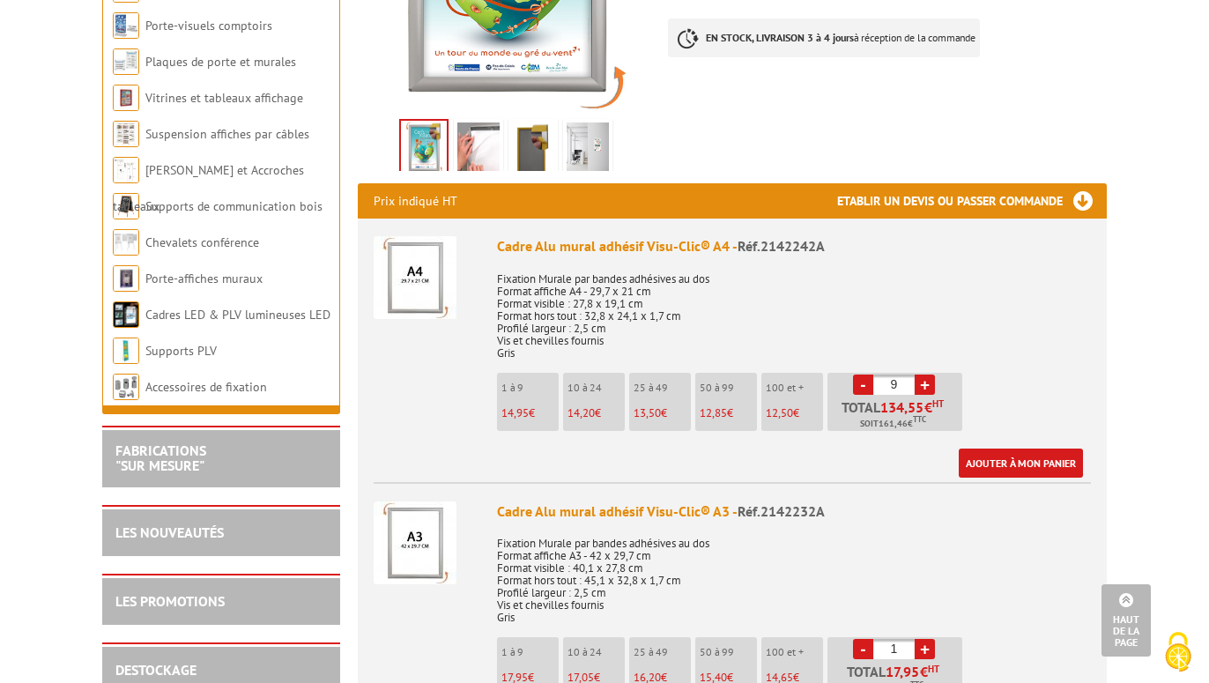
click at [925, 374] on link "+" at bounding box center [925, 384] width 20 height 20
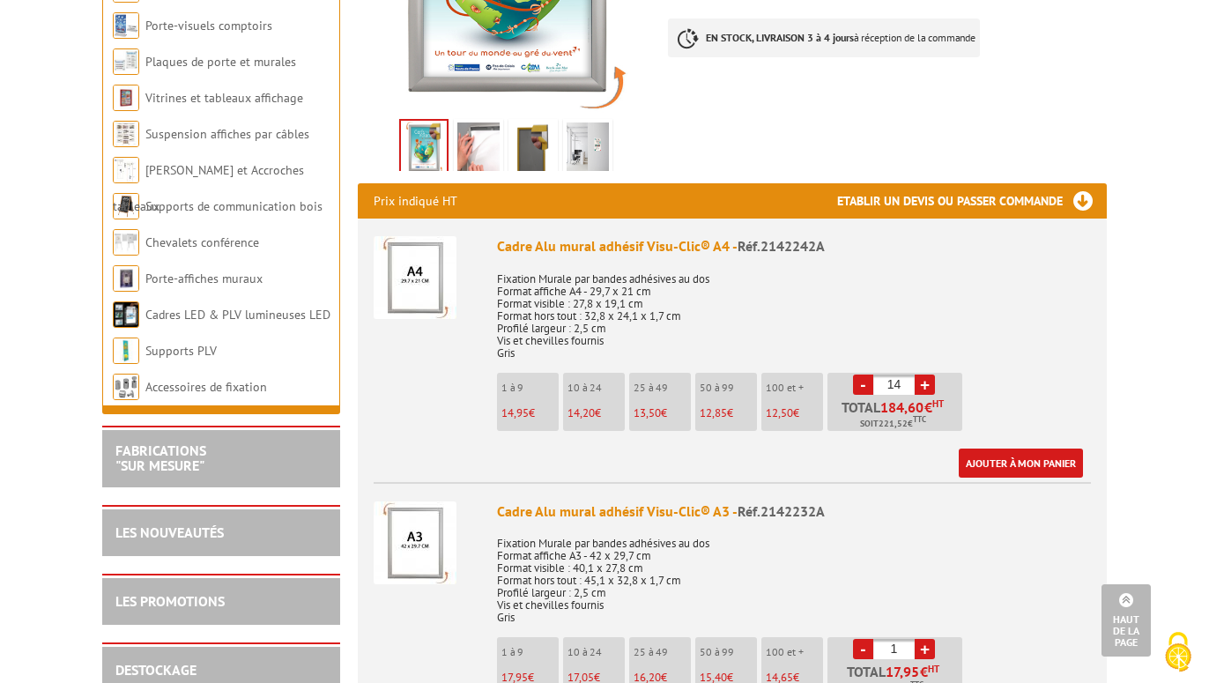
click at [925, 374] on link "+" at bounding box center [925, 384] width 20 height 20
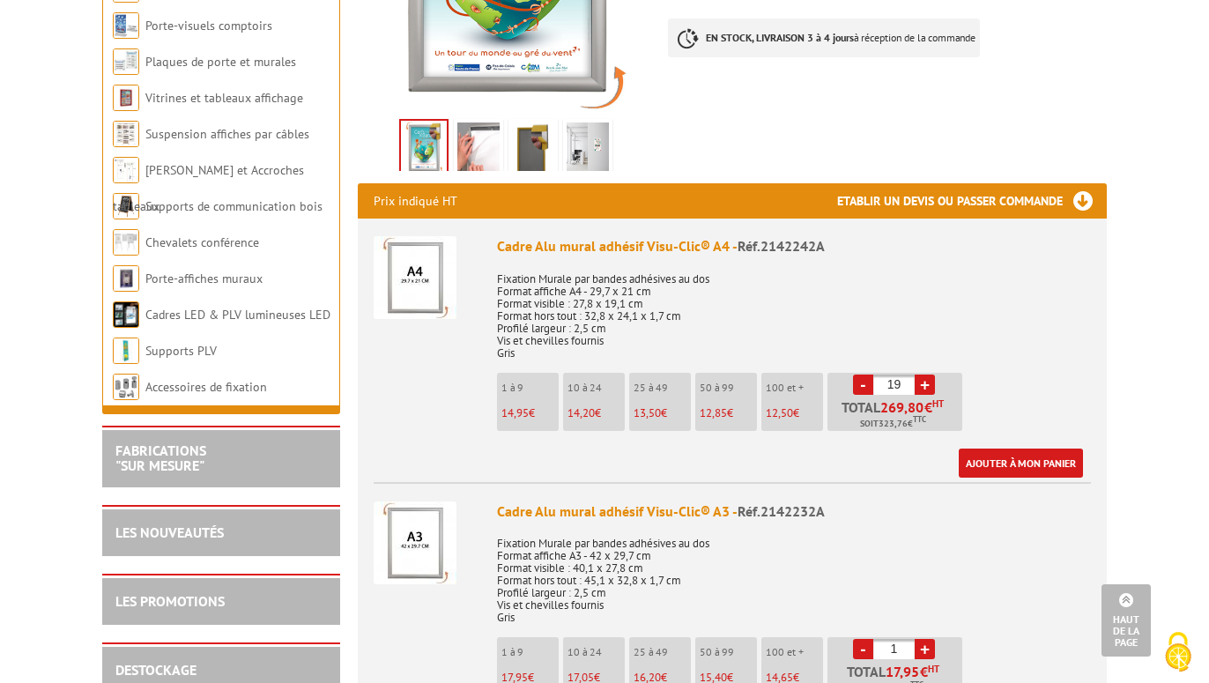
click at [925, 374] on link "+" at bounding box center [925, 384] width 20 height 20
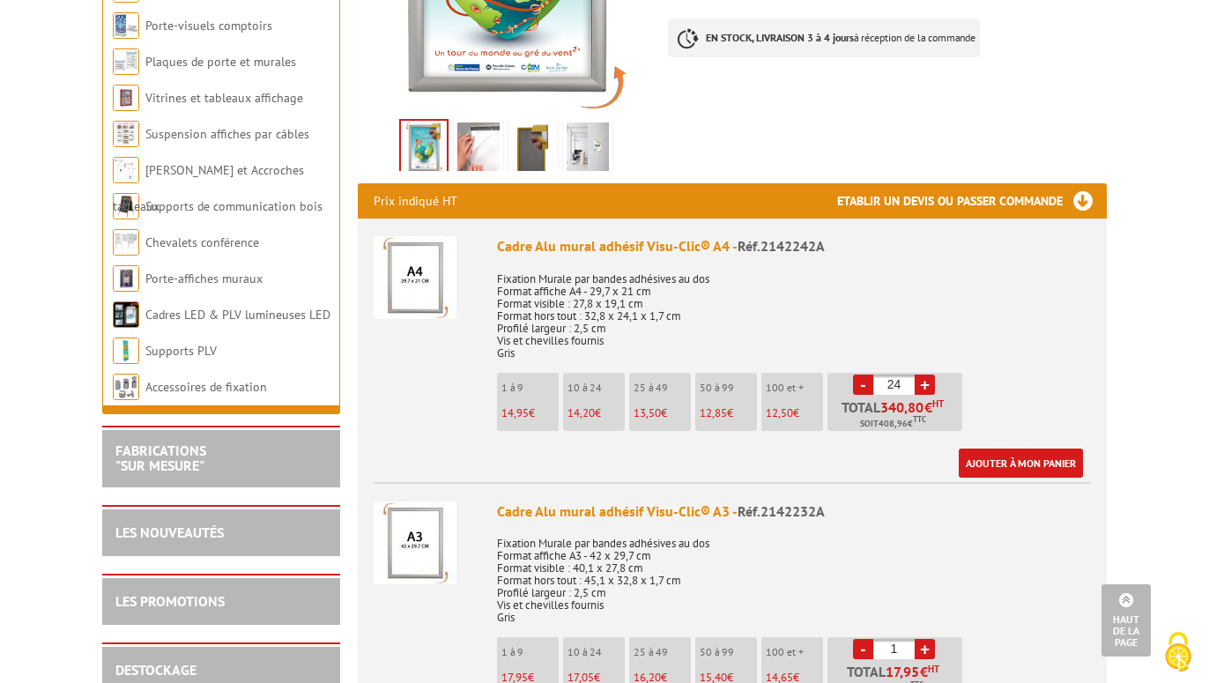
click at [925, 374] on link "+" at bounding box center [925, 384] width 20 height 20
click at [866, 374] on link "-" at bounding box center [863, 384] width 20 height 20
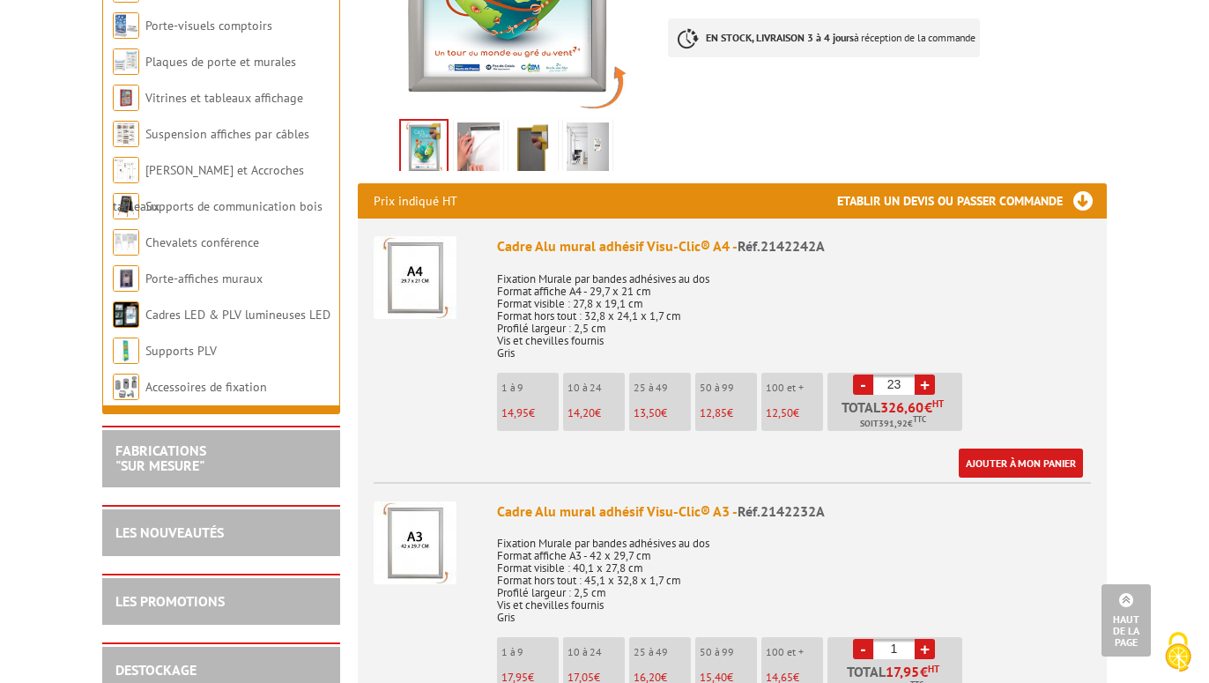
click at [866, 374] on link "-" at bounding box center [863, 384] width 20 height 20
type input "20"
click at [1024, 448] on link "Ajouter à mon panier" at bounding box center [1021, 462] width 124 height 29
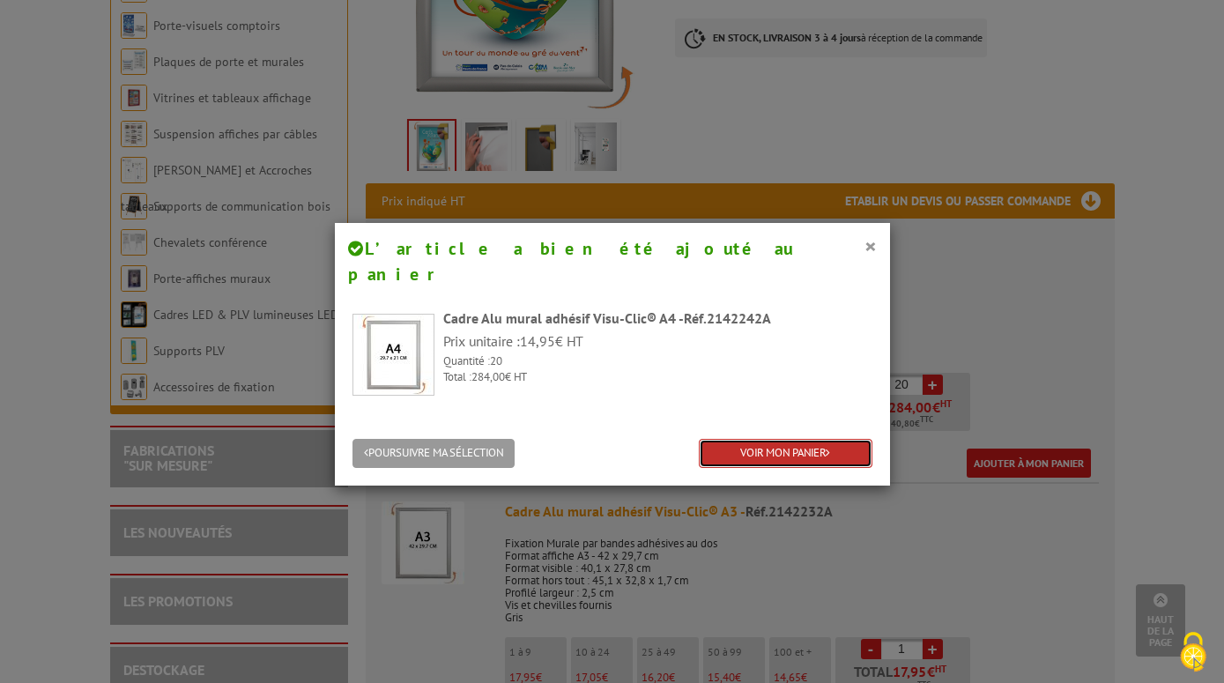
click at [803, 439] on link "VOIR MON PANIER" at bounding box center [786, 453] width 174 height 29
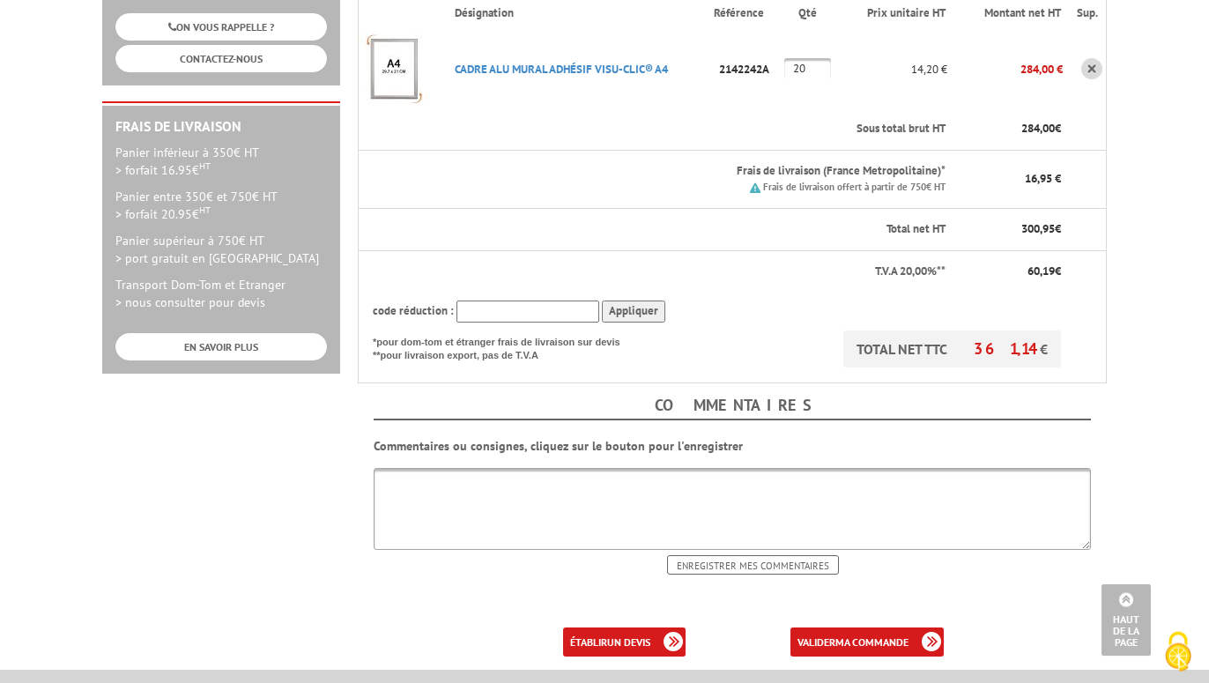
scroll to position [449, 0]
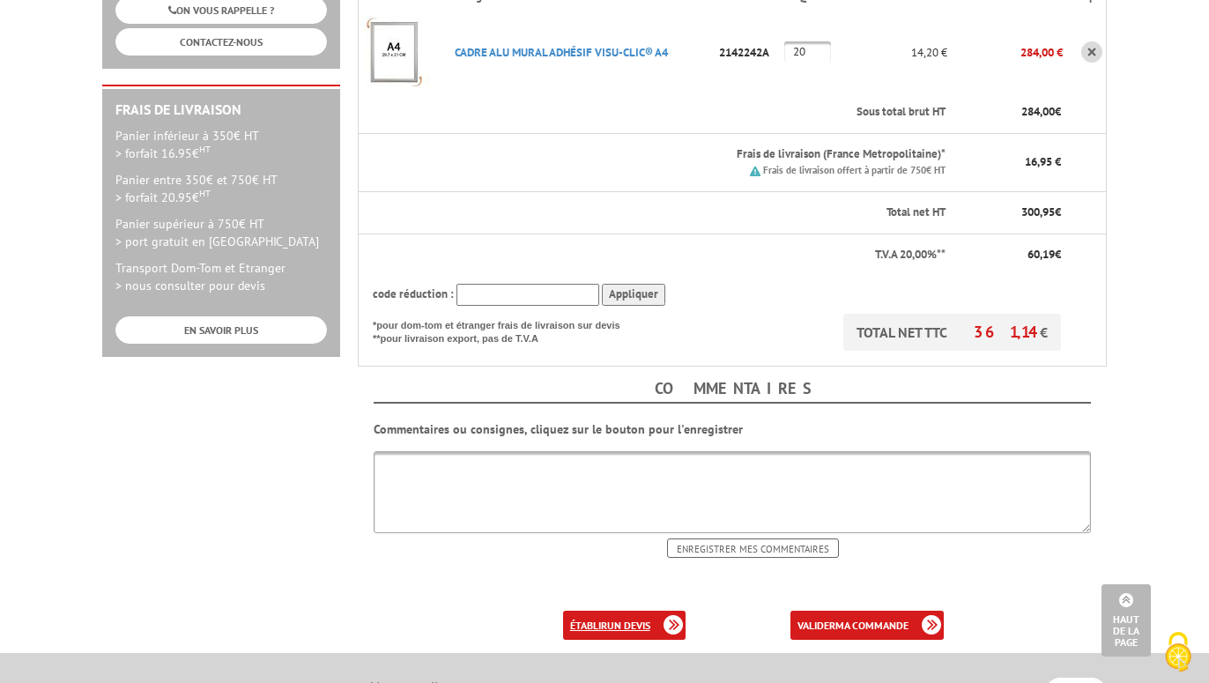
click at [634, 618] on b "un devis" at bounding box center [628, 624] width 43 height 13
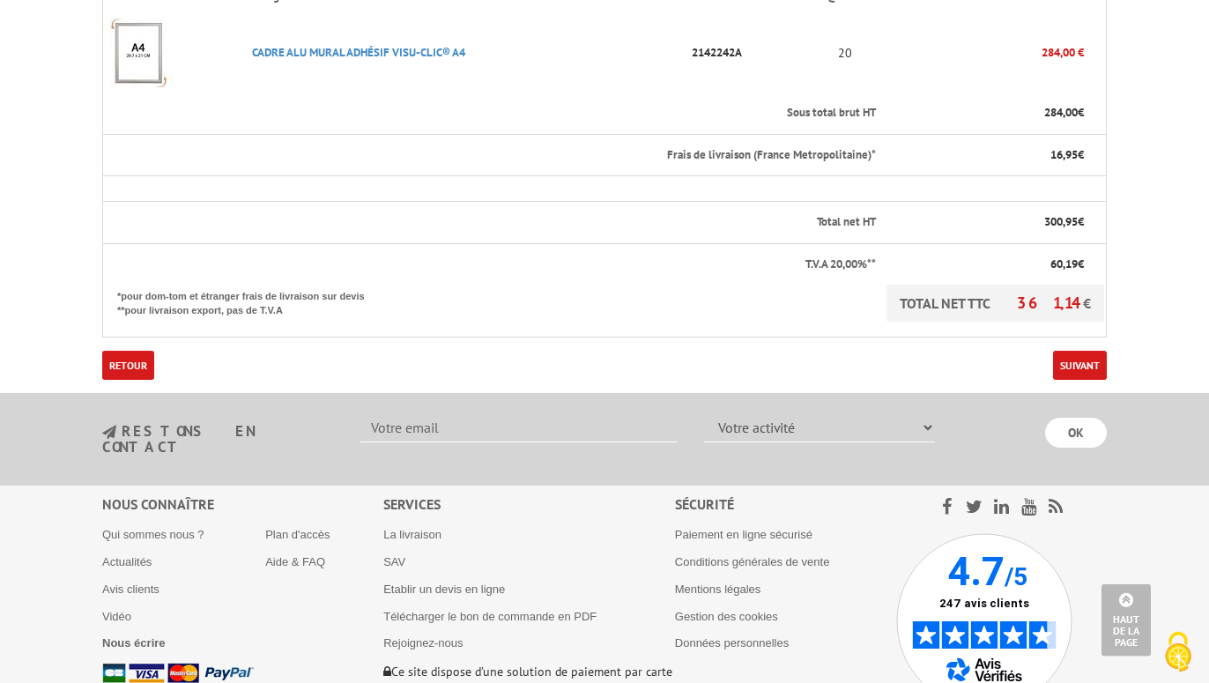
scroll to position [539, 0]
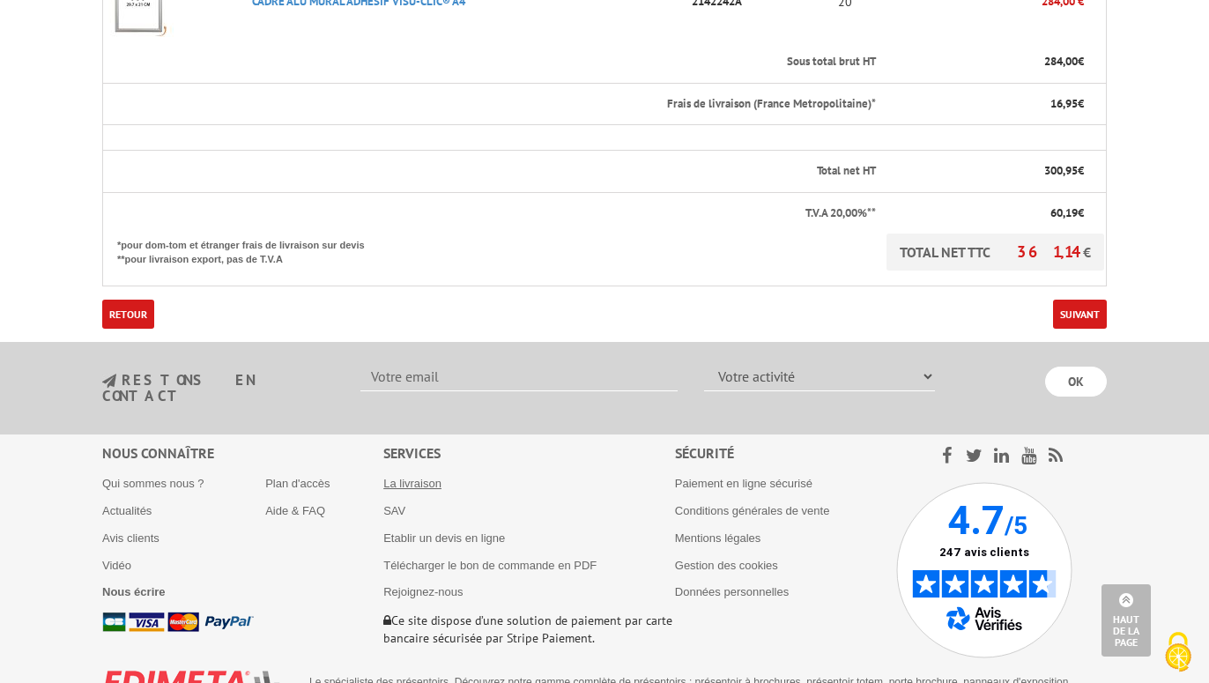
click at [411, 477] on link "La livraison" at bounding box center [412, 483] width 58 height 13
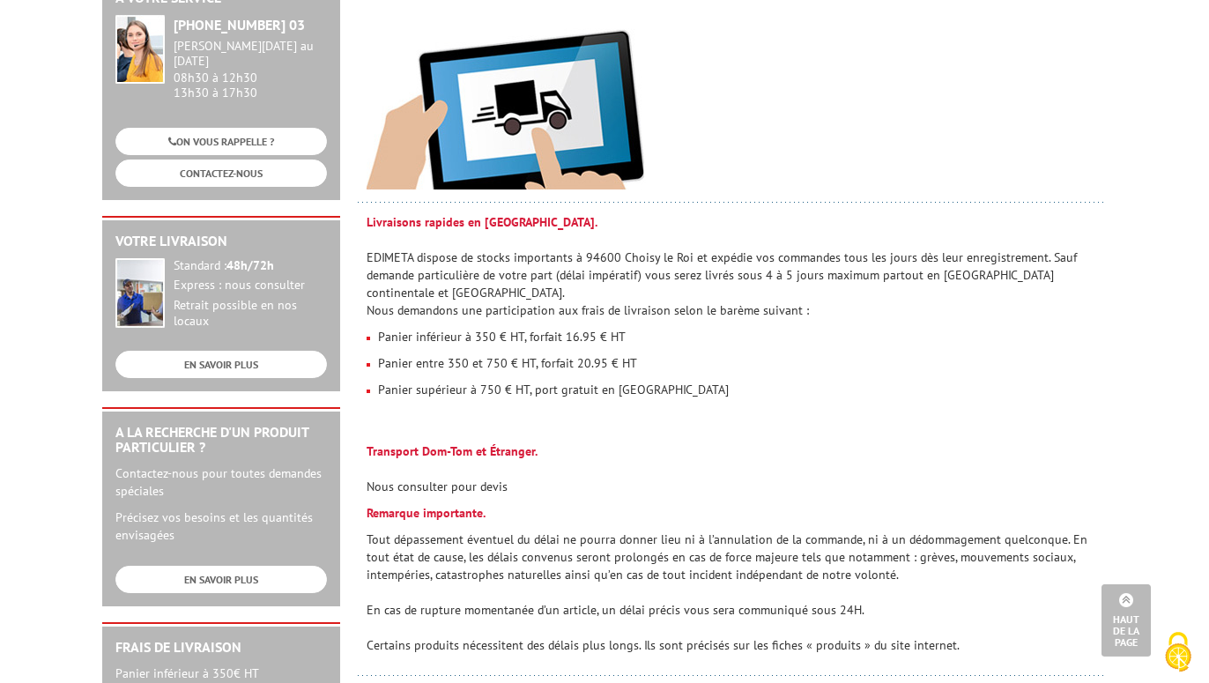
scroll to position [180, 0]
